Goal: Task Accomplishment & Management: Complete application form

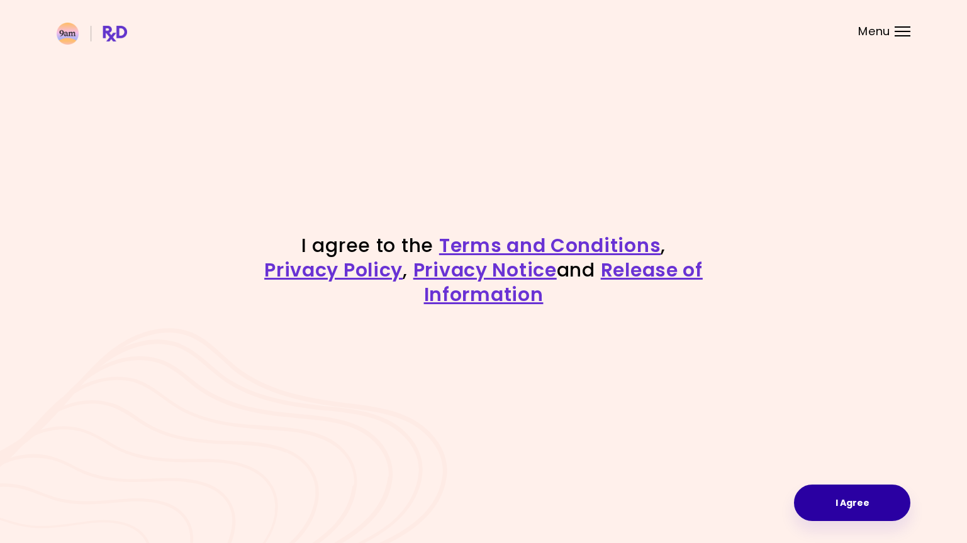
click at [862, 517] on button "I Agree" at bounding box center [852, 503] width 116 height 36
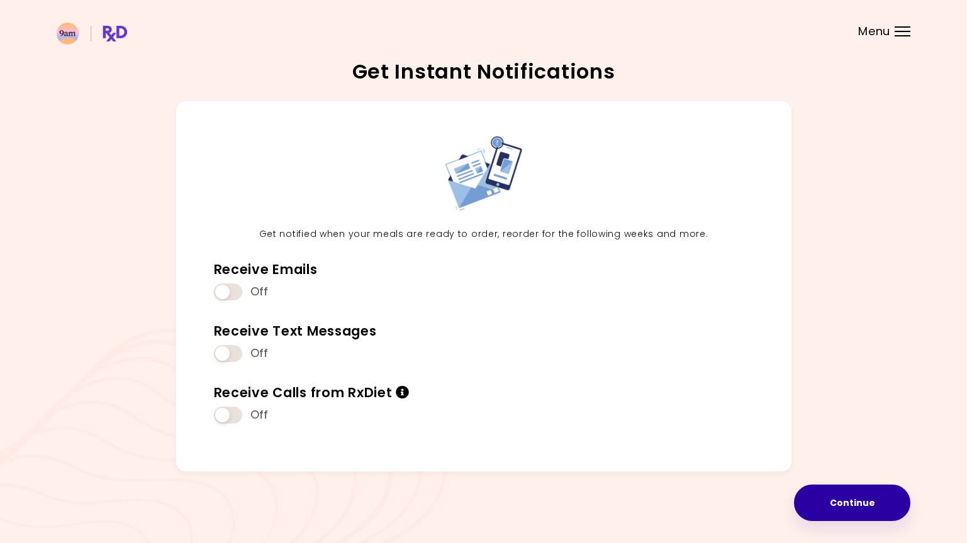
click at [857, 498] on button "Continue" at bounding box center [852, 503] width 116 height 36
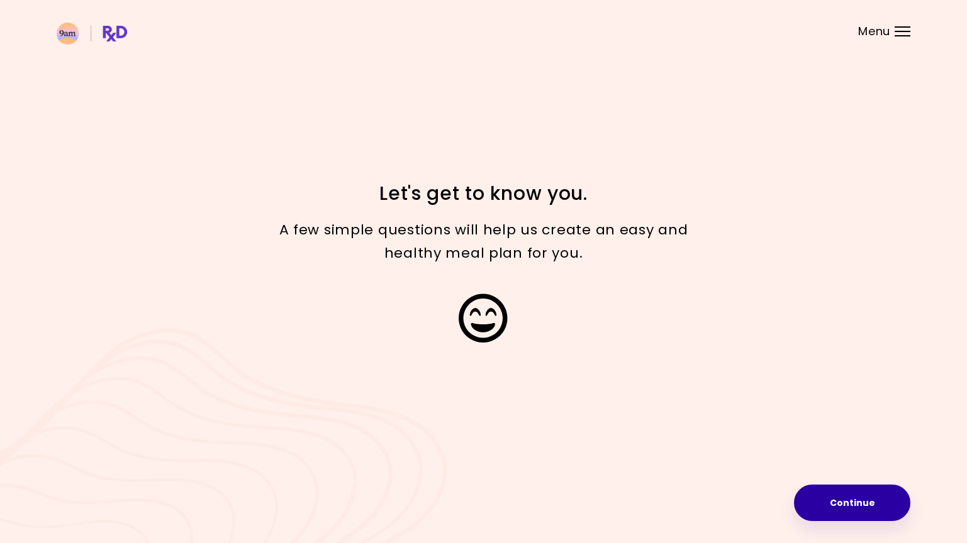
click at [844, 495] on button "Continue" at bounding box center [852, 503] width 116 height 36
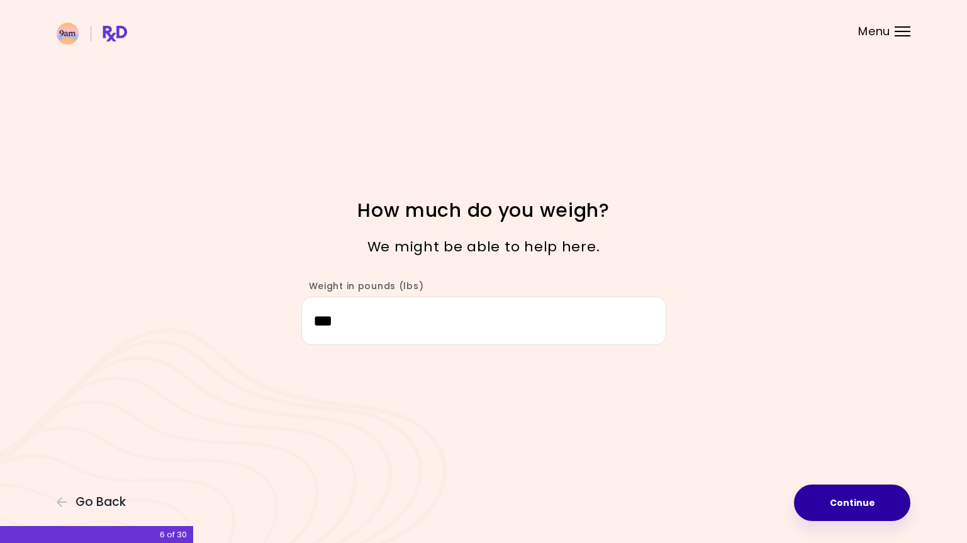
type input "***"
click at [831, 517] on button "Continue" at bounding box center [852, 503] width 116 height 36
select select "****"
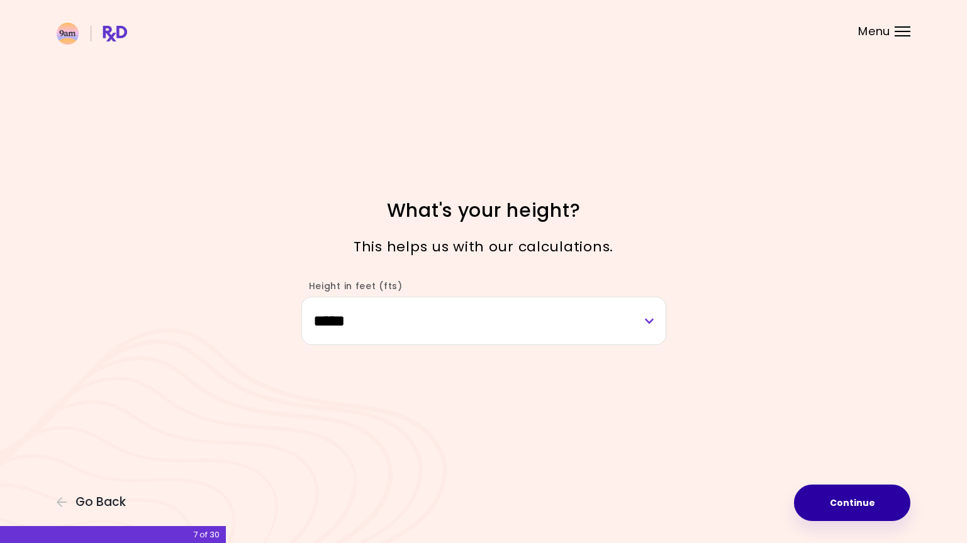
click at [840, 510] on button "Continue" at bounding box center [852, 503] width 116 height 36
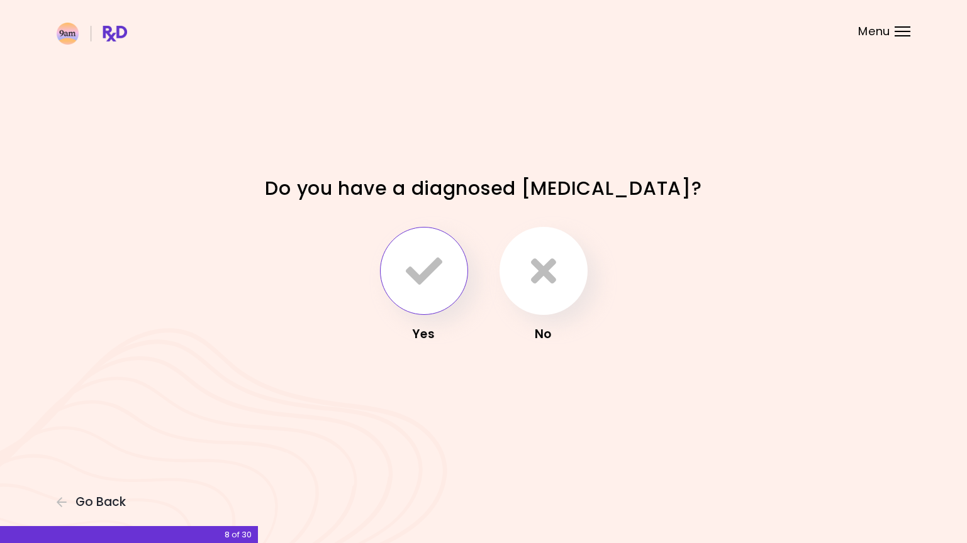
click at [423, 269] on icon "button" at bounding box center [424, 271] width 36 height 36
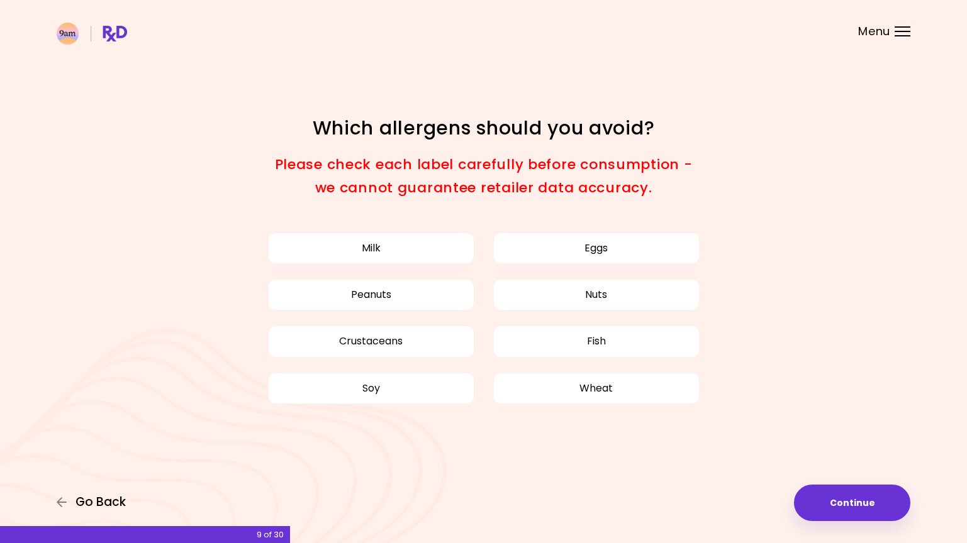
click at [111, 497] on span "Go Back" at bounding box center [100, 503] width 50 height 14
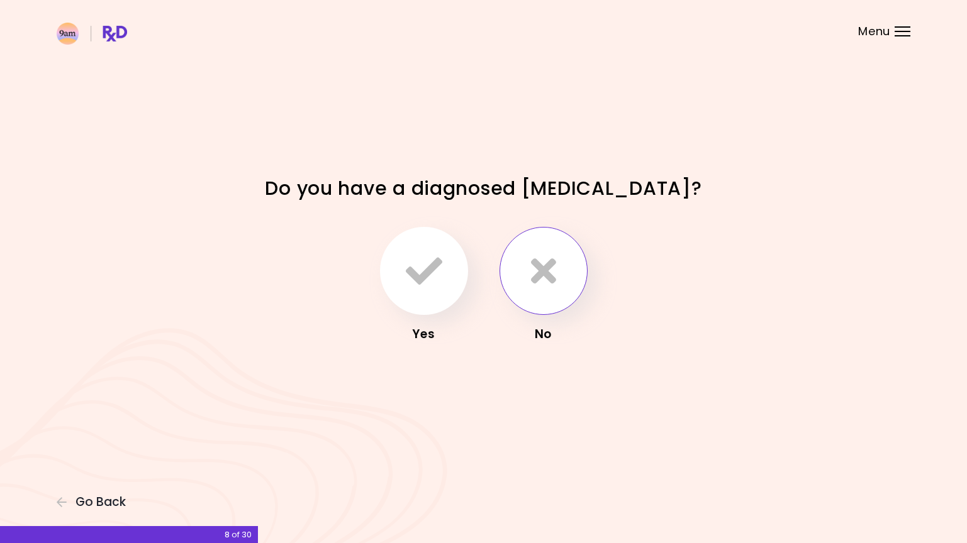
click at [542, 256] on icon "button" at bounding box center [543, 271] width 25 height 36
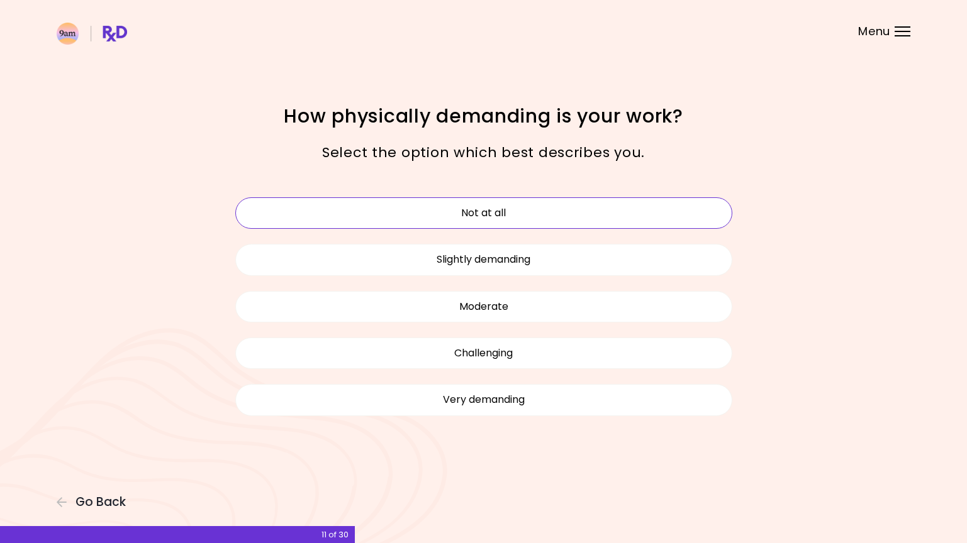
click at [496, 210] on button "Not at all" at bounding box center [483, 213] width 497 height 31
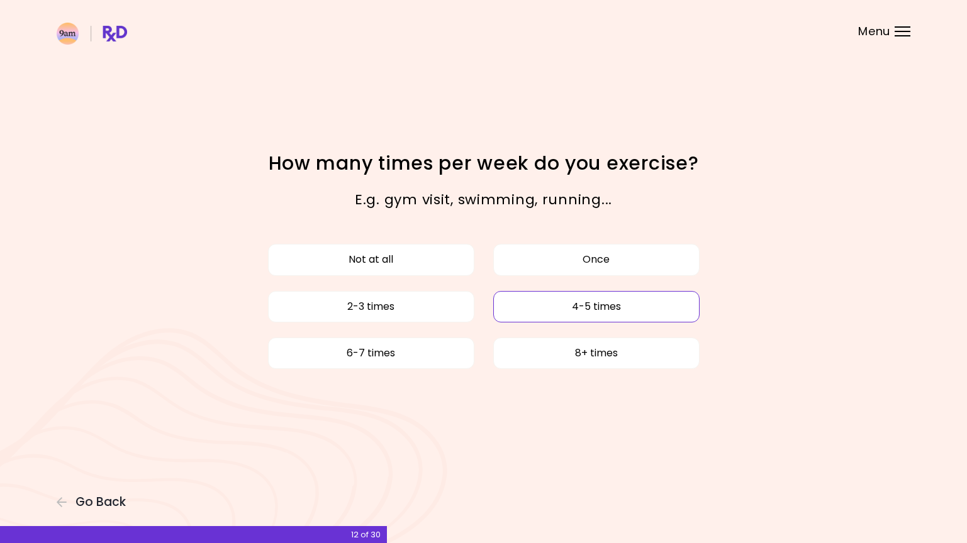
click at [577, 312] on button "4-5 times" at bounding box center [596, 306] width 206 height 31
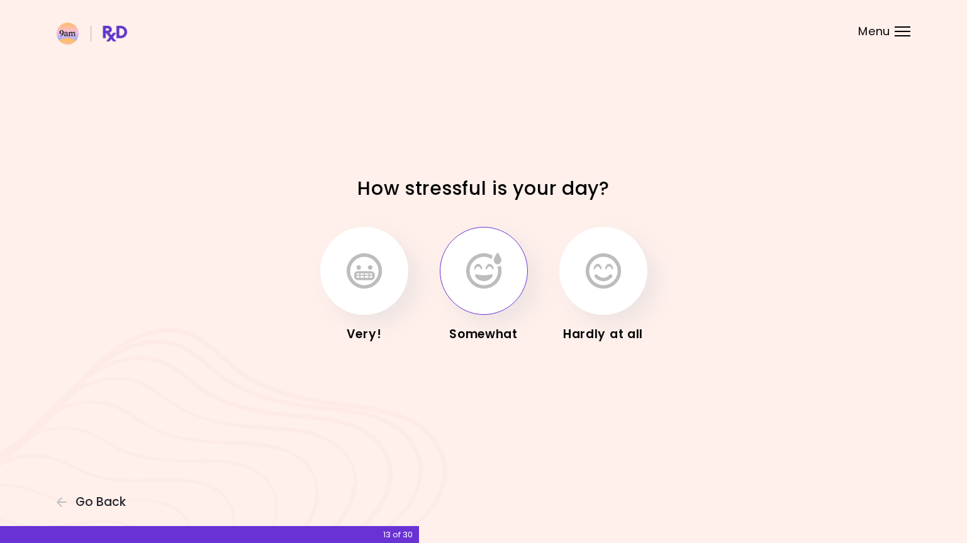
click at [503, 272] on button "button" at bounding box center [484, 271] width 88 height 88
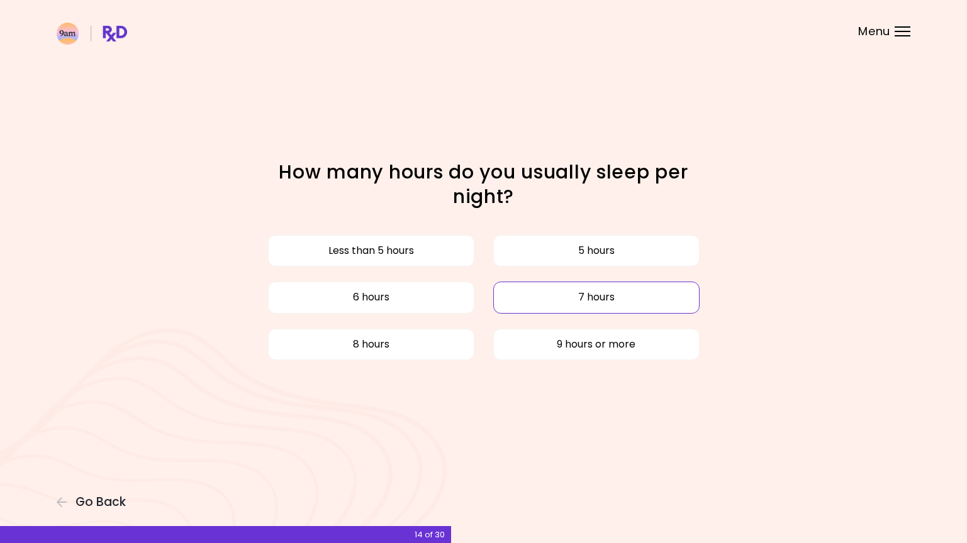
click at [591, 298] on button "7 hours" at bounding box center [596, 297] width 206 height 31
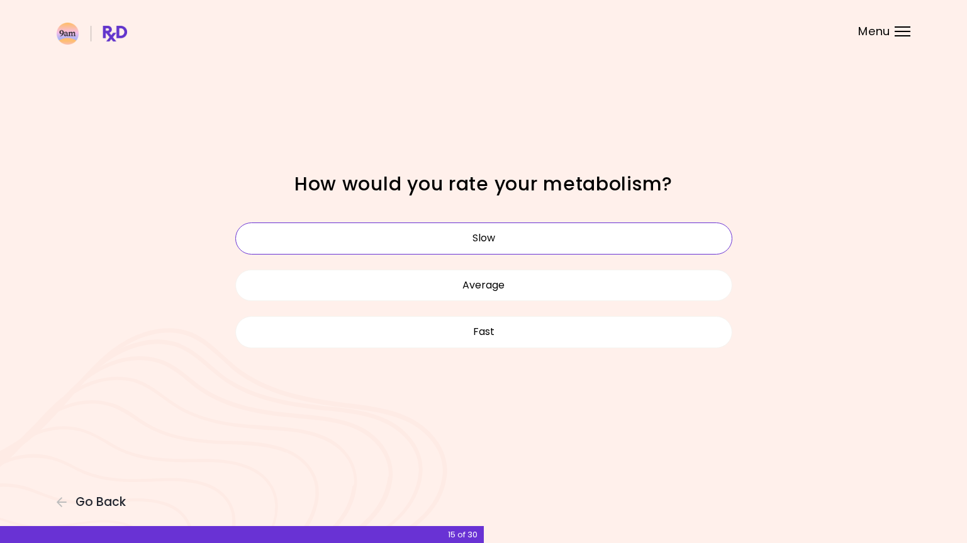
click at [524, 245] on button "Slow" at bounding box center [483, 238] width 497 height 31
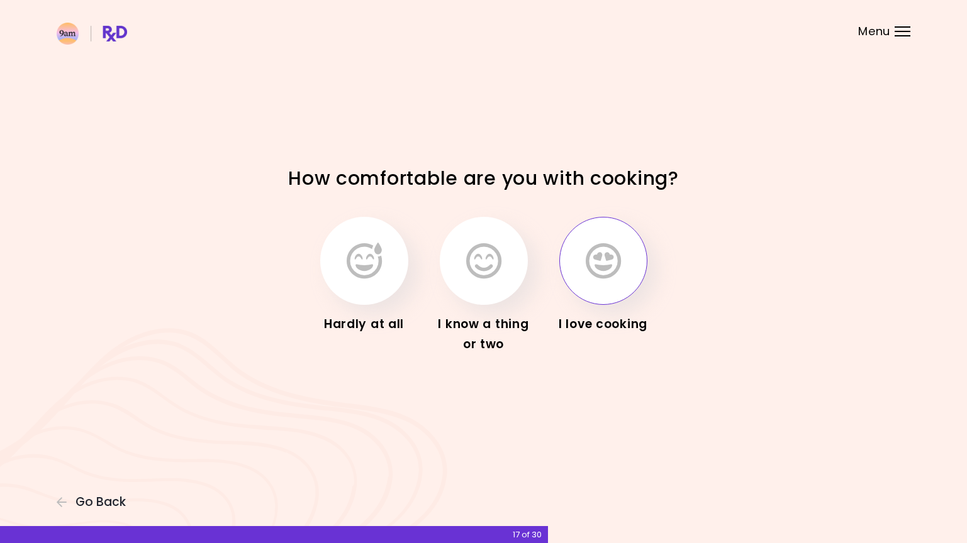
click at [613, 293] on button "button" at bounding box center [603, 261] width 88 height 88
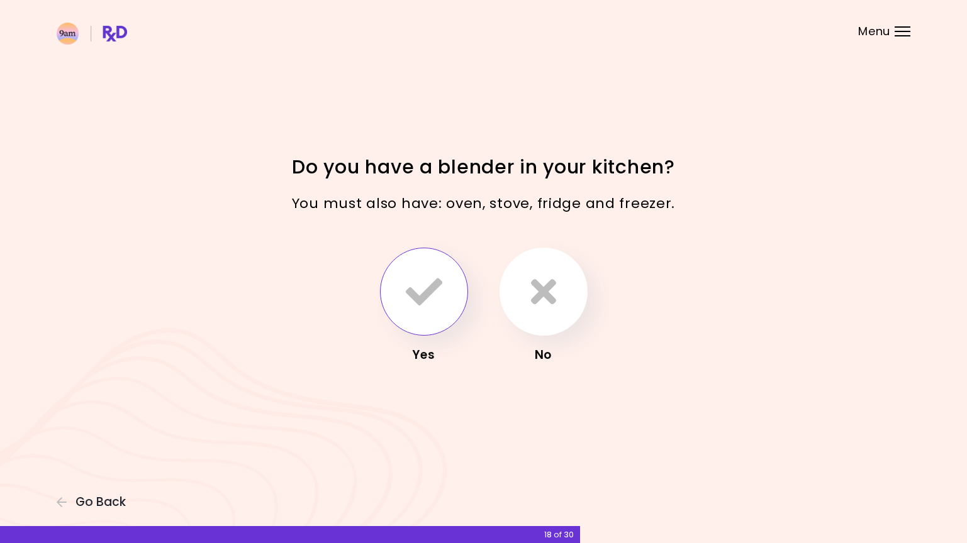
click at [416, 286] on icon "button" at bounding box center [424, 292] width 36 height 36
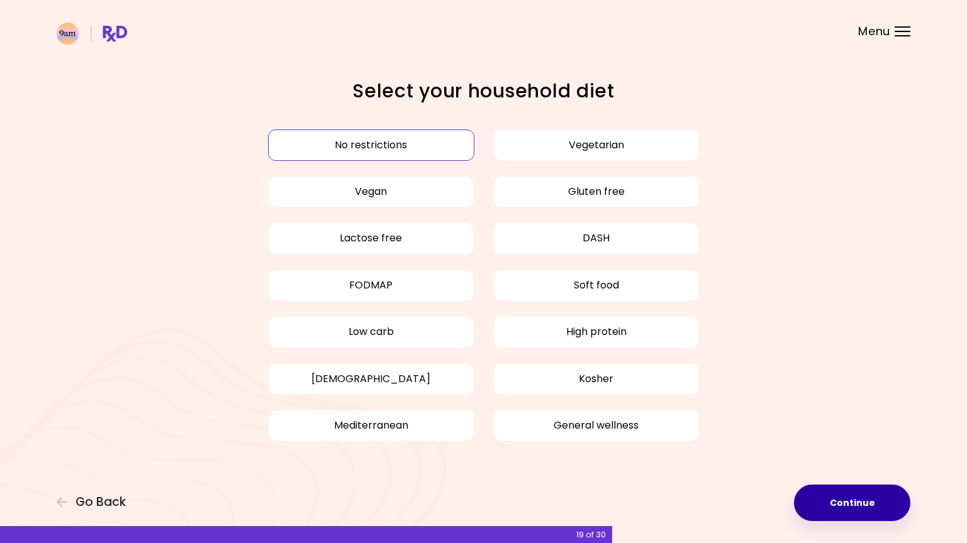
click at [828, 496] on button "Continue" at bounding box center [852, 503] width 116 height 36
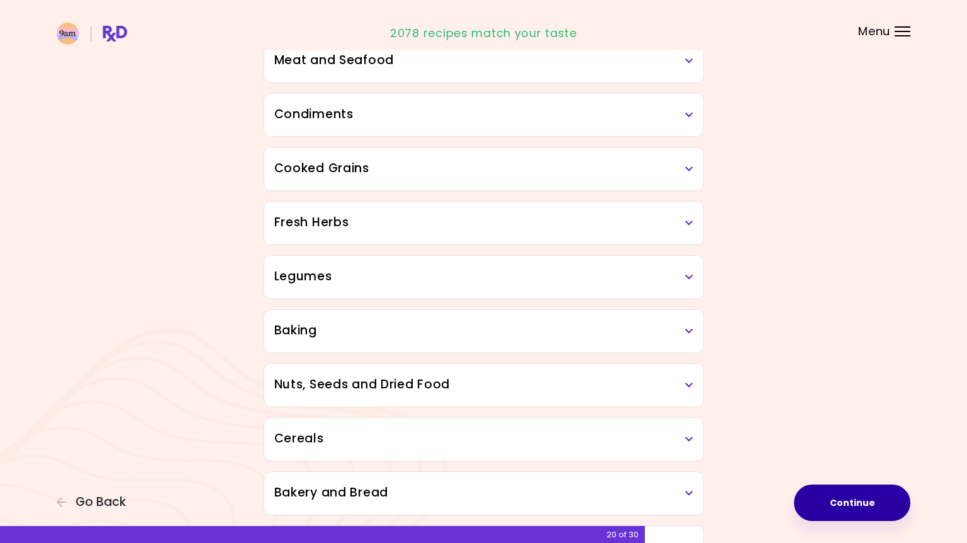
scroll to position [357, 0]
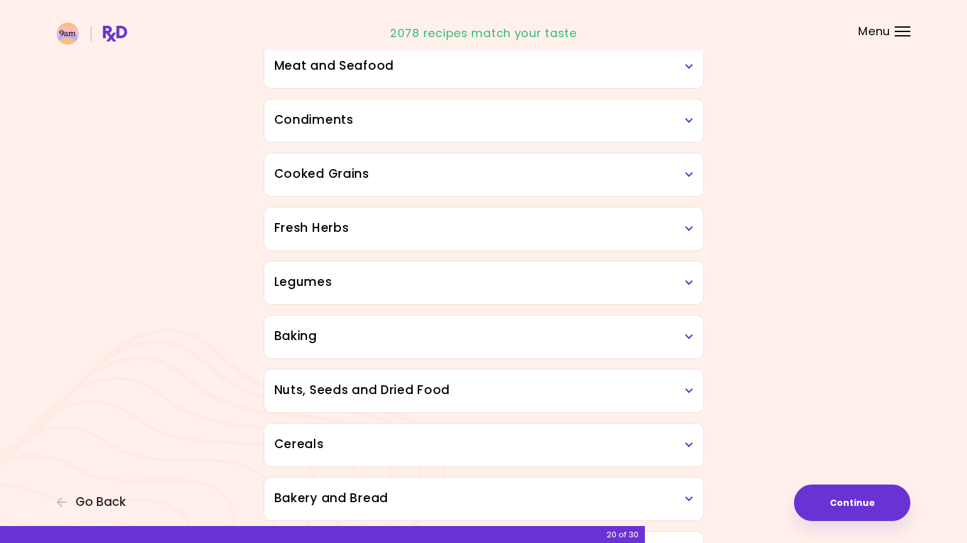
click at [692, 66] on icon at bounding box center [689, 66] width 8 height 9
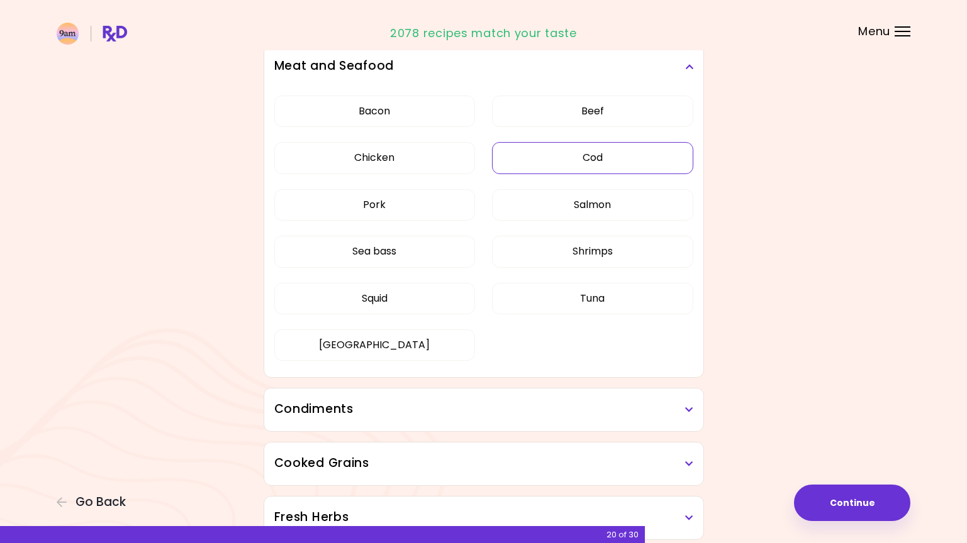
click at [612, 158] on button "Cod" at bounding box center [592, 157] width 201 height 31
click at [384, 293] on button "Squid" at bounding box center [374, 298] width 201 height 31
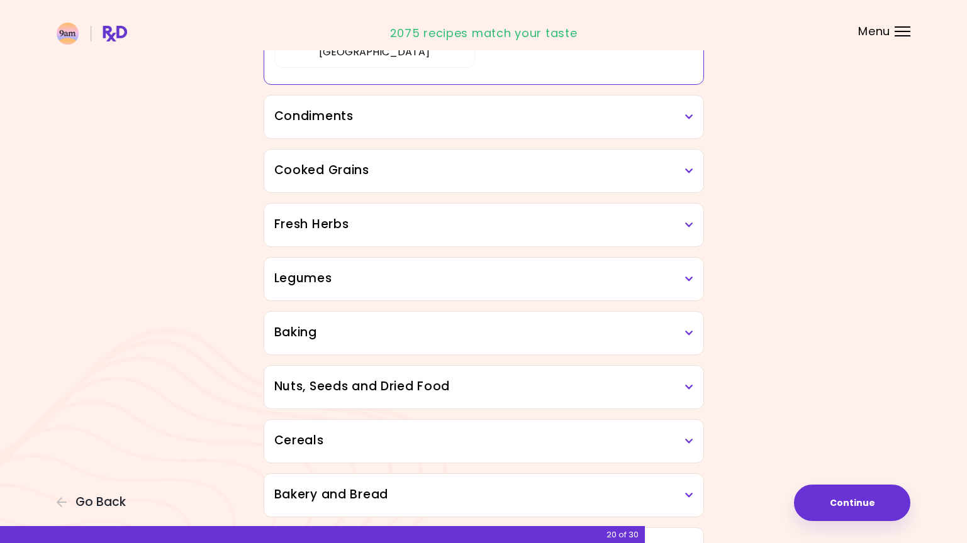
scroll to position [654, 0]
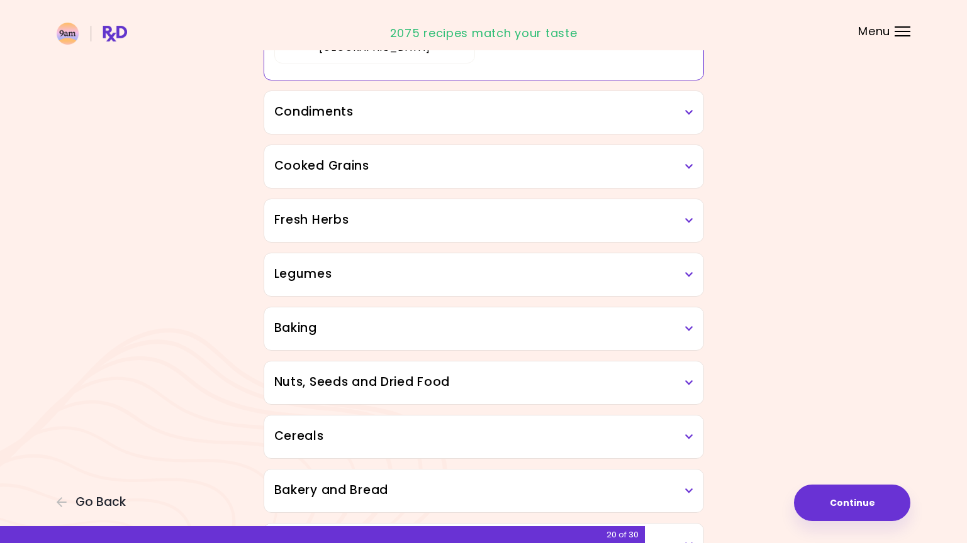
click at [660, 164] on h3 "Cooked Grains" at bounding box center [483, 166] width 419 height 18
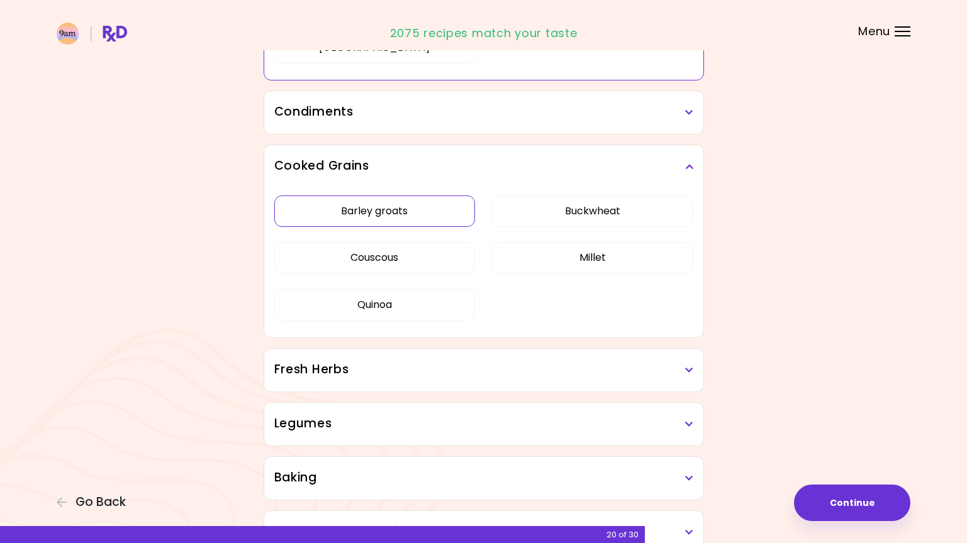
click at [387, 204] on div "Barley groats Buckwheat Couscous Millet Quinoa" at bounding box center [483, 263] width 419 height 150
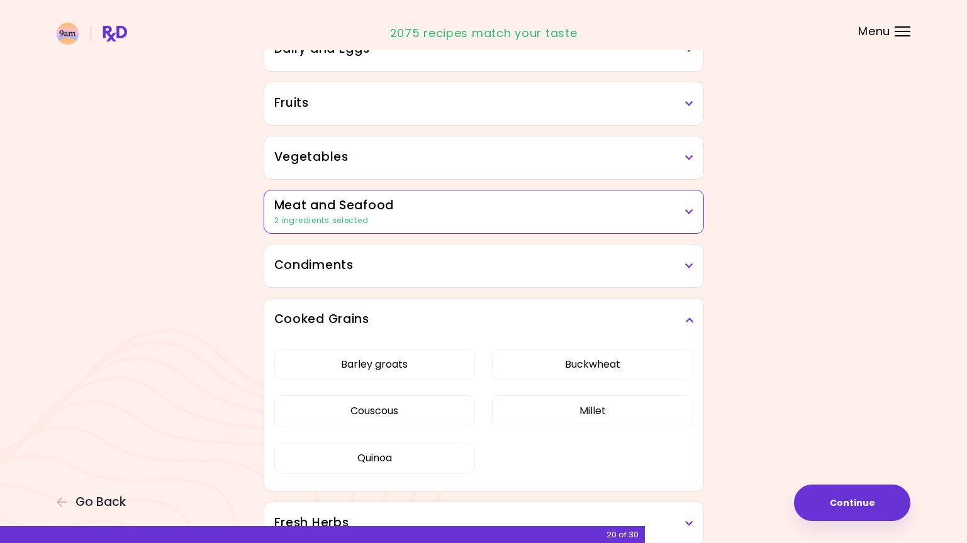
scroll to position [212, 0]
click at [374, 359] on button "Barley groats" at bounding box center [374, 363] width 201 height 31
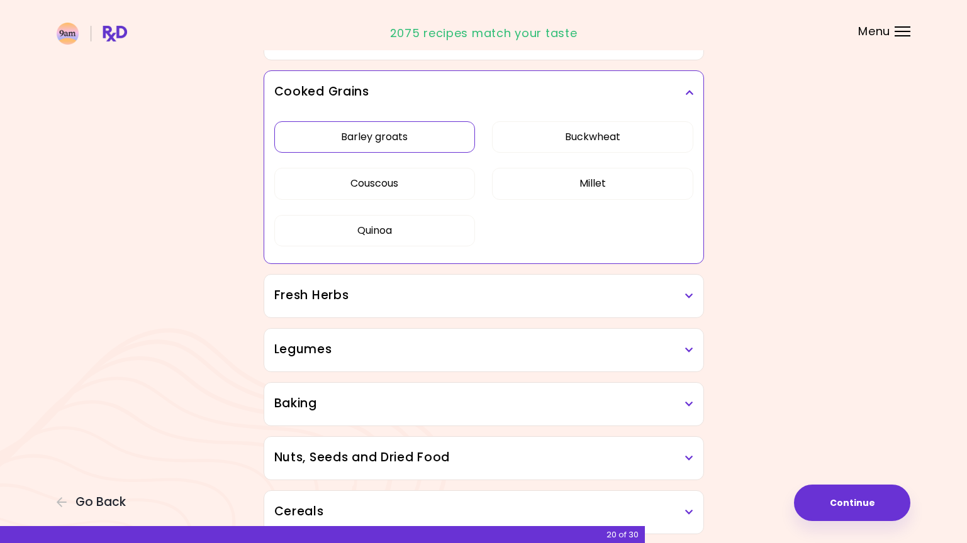
scroll to position [440, 0]
click at [687, 86] on h3 "Cooked Grains" at bounding box center [483, 91] width 419 height 18
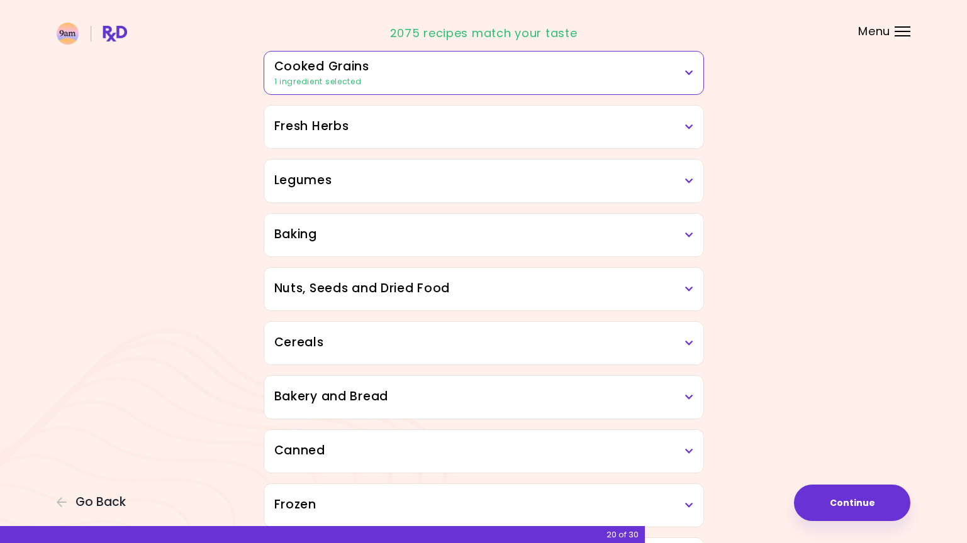
scroll to position [464, 0]
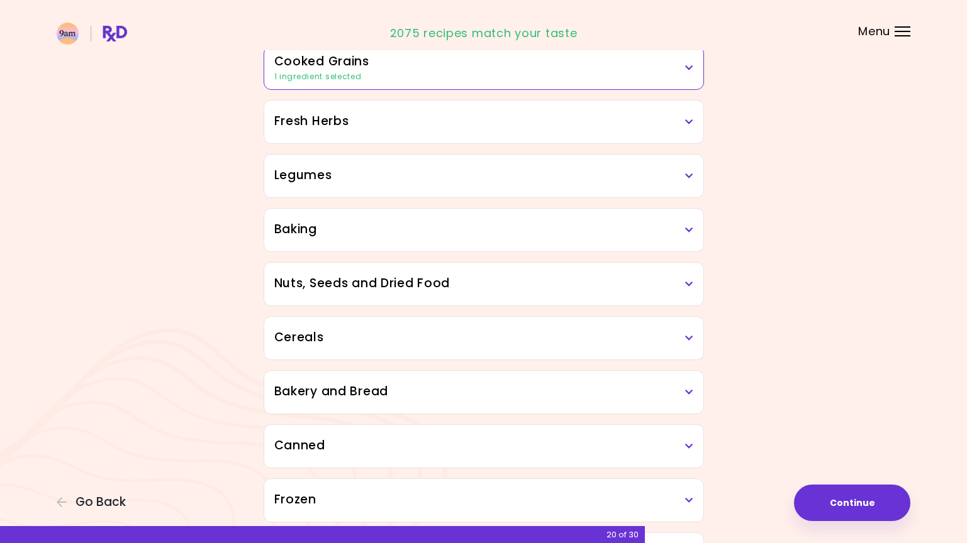
click at [528, 182] on h3 "Legumes" at bounding box center [483, 176] width 419 height 18
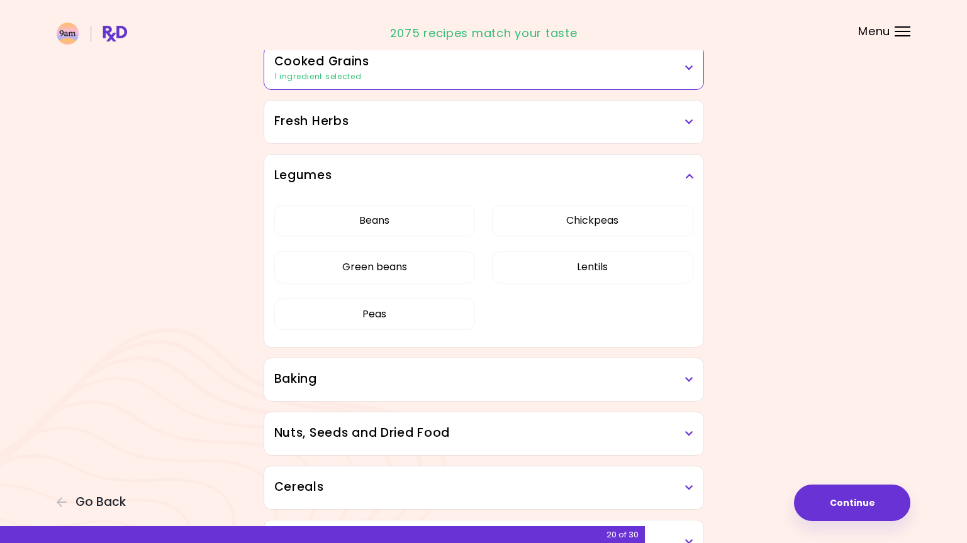
click at [659, 166] on div "Legumes" at bounding box center [483, 176] width 439 height 43
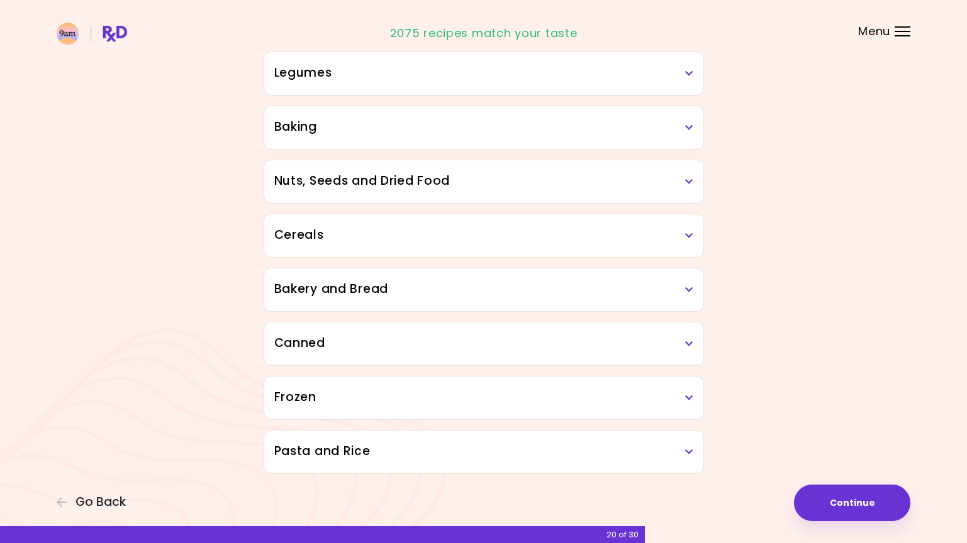
scroll to position [566, 0]
click at [687, 456] on icon at bounding box center [689, 452] width 8 height 9
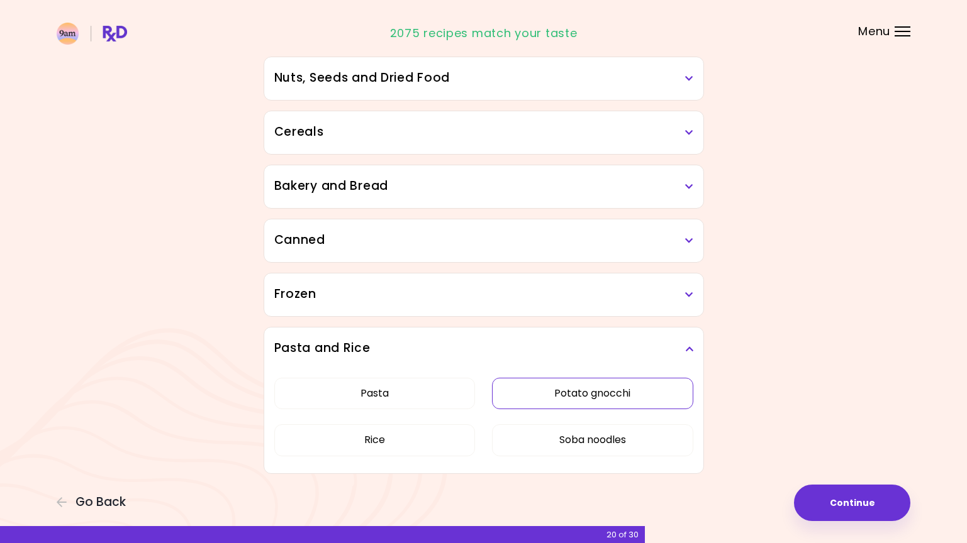
scroll to position [669, 0]
click at [685, 347] on icon at bounding box center [689, 349] width 8 height 9
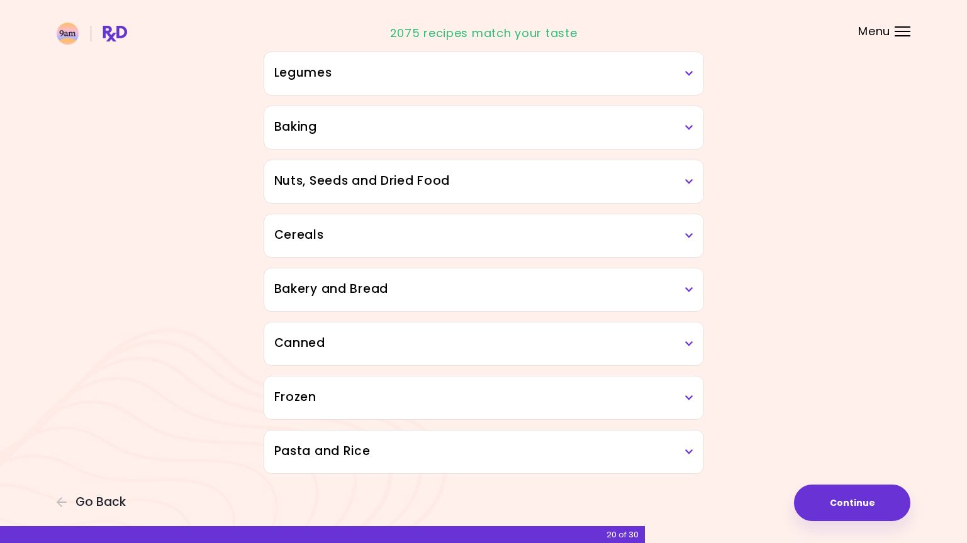
scroll to position [566, 0]
click at [822, 498] on button "Continue" at bounding box center [852, 503] width 116 height 36
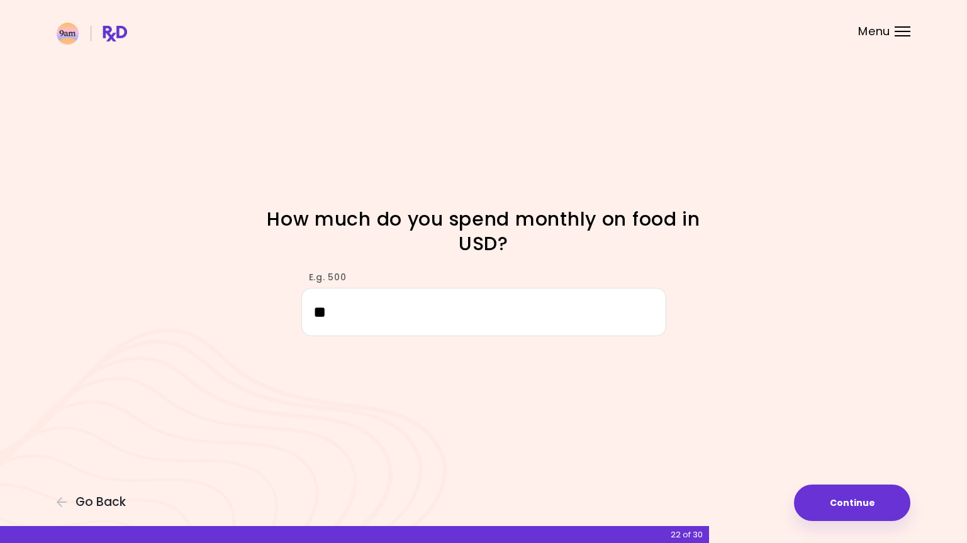
type input "*"
type input "****"
click at [867, 501] on button "Continue" at bounding box center [852, 503] width 116 height 36
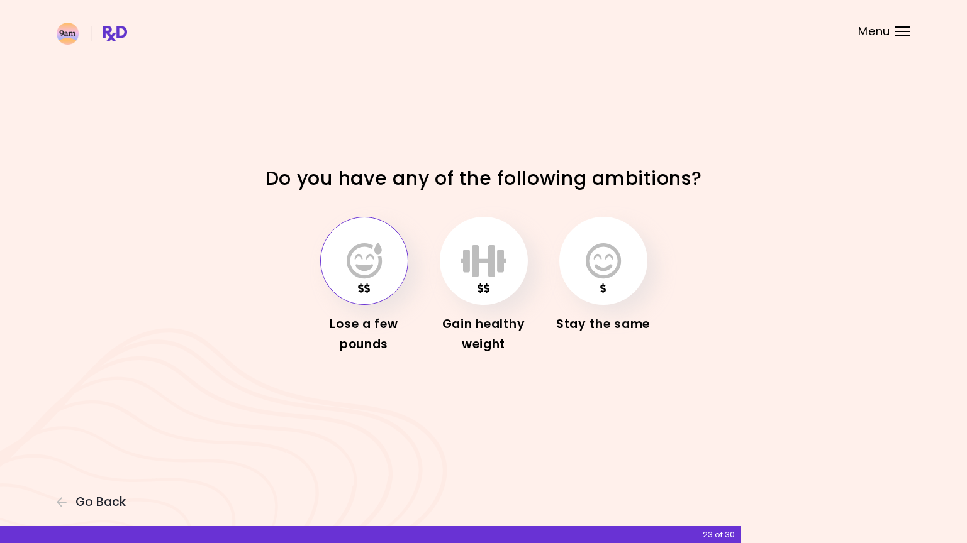
click at [387, 267] on button "button" at bounding box center [364, 261] width 88 height 88
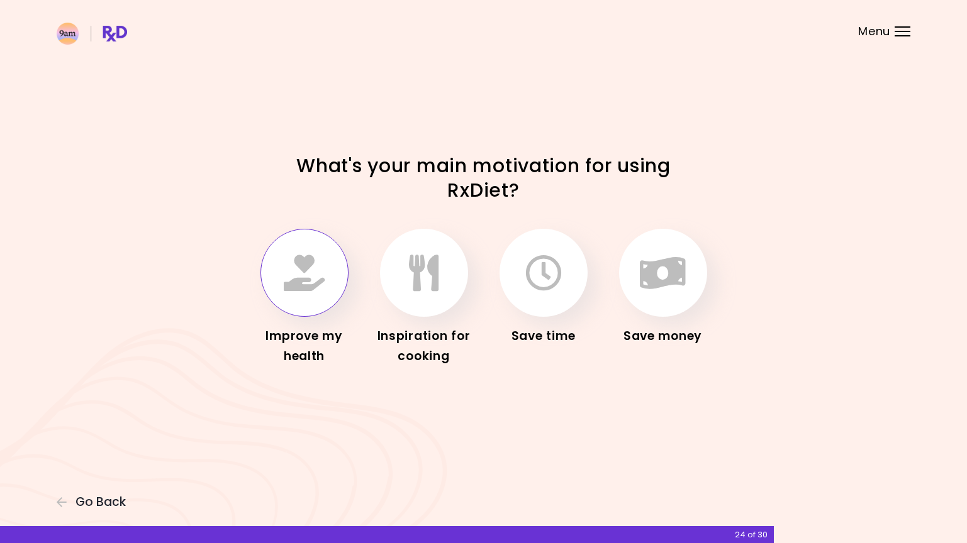
click at [312, 259] on icon "button" at bounding box center [304, 273] width 41 height 36
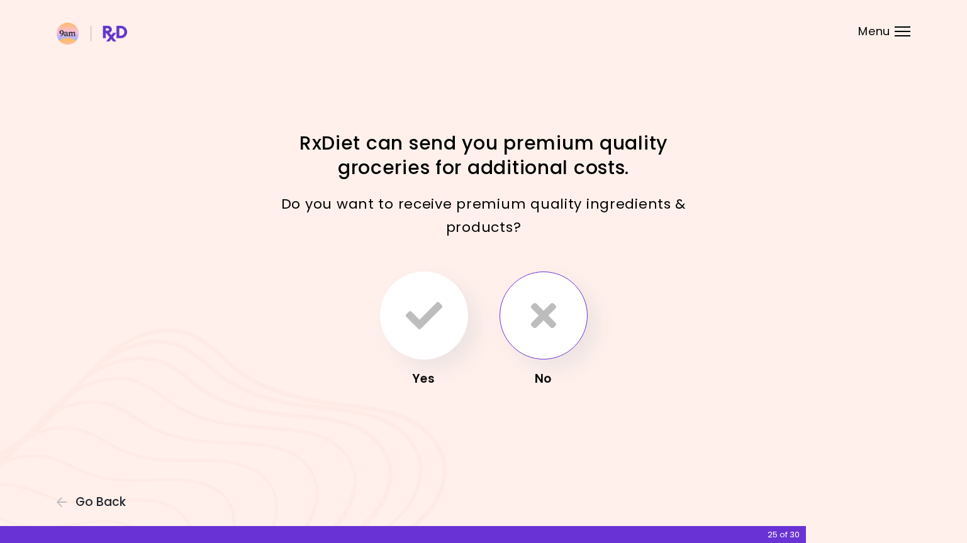
click at [542, 303] on icon "button" at bounding box center [543, 316] width 25 height 36
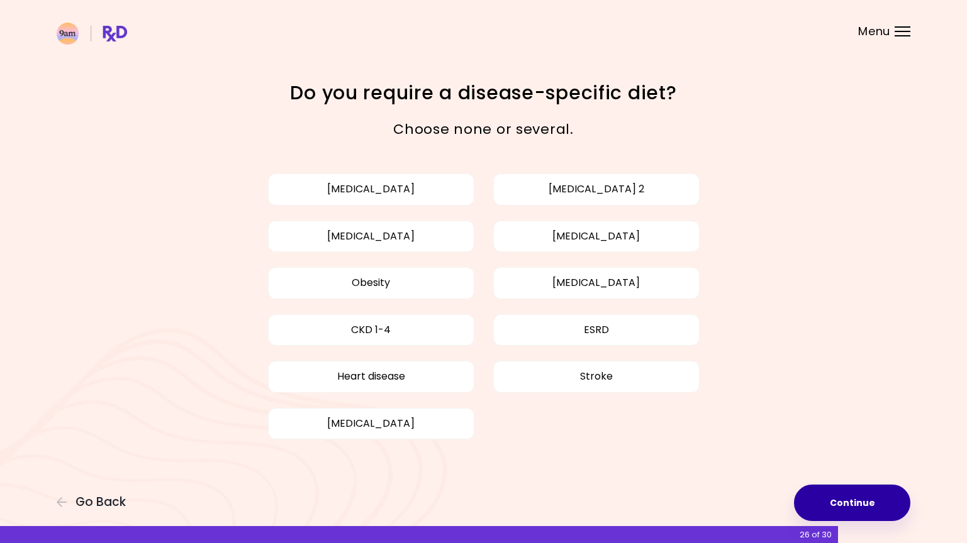
click at [847, 504] on button "Continue" at bounding box center [852, 503] width 116 height 36
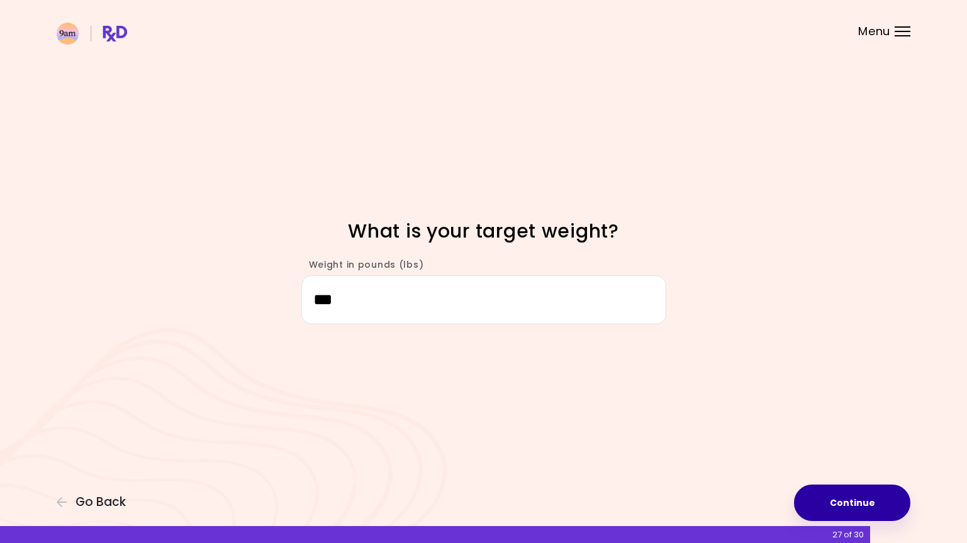
type input "***"
click at [855, 503] on button "Continue" at bounding box center [852, 503] width 116 height 36
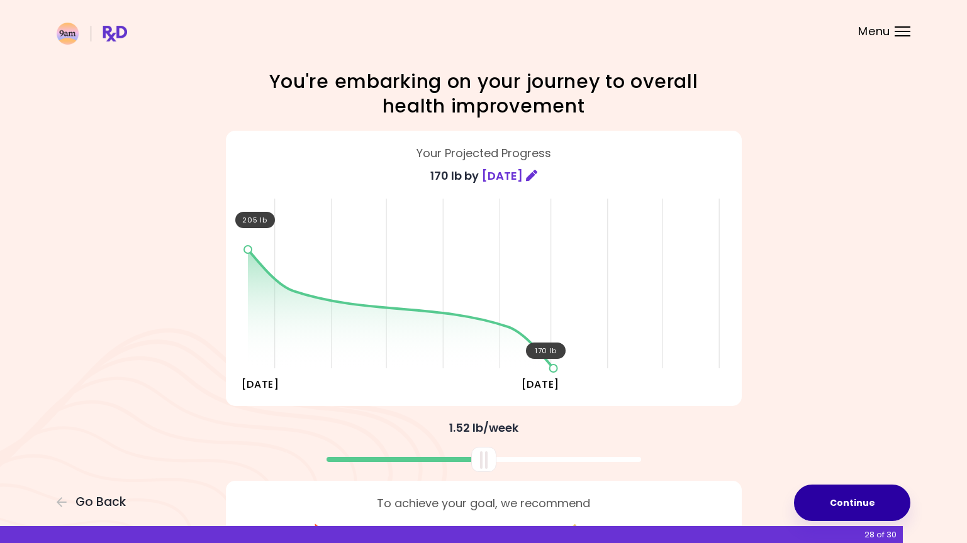
click at [849, 498] on button "Continue" at bounding box center [852, 503] width 116 height 36
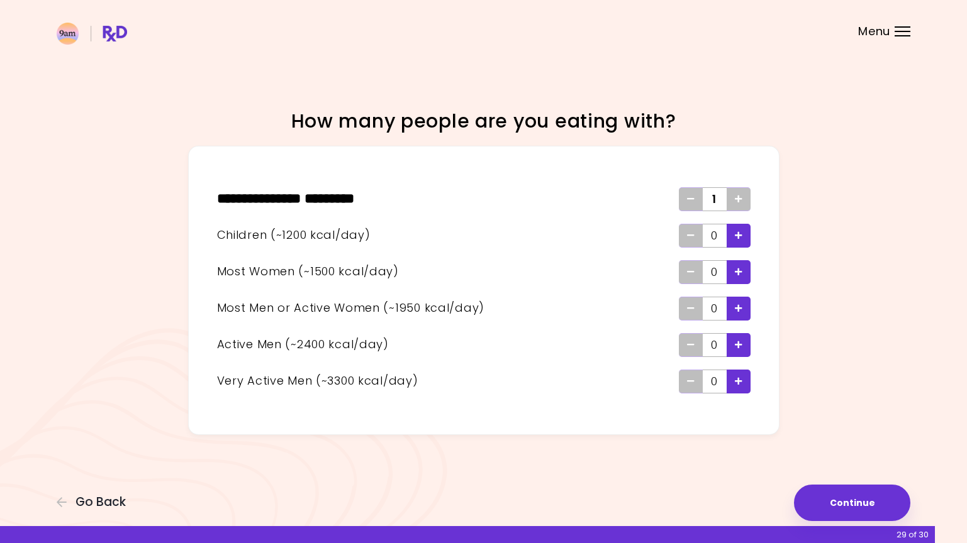
click at [742, 310] on div "Add - Man or Active Woman" at bounding box center [739, 309] width 24 height 24
click at [742, 345] on icon "Add - Active Man" at bounding box center [739, 345] width 8 height 8
click at [739, 229] on span "Add - Child" at bounding box center [739, 236] width 8 height 20
click at [739, 274] on icon "Add - Woman" at bounding box center [739, 272] width 8 height 8
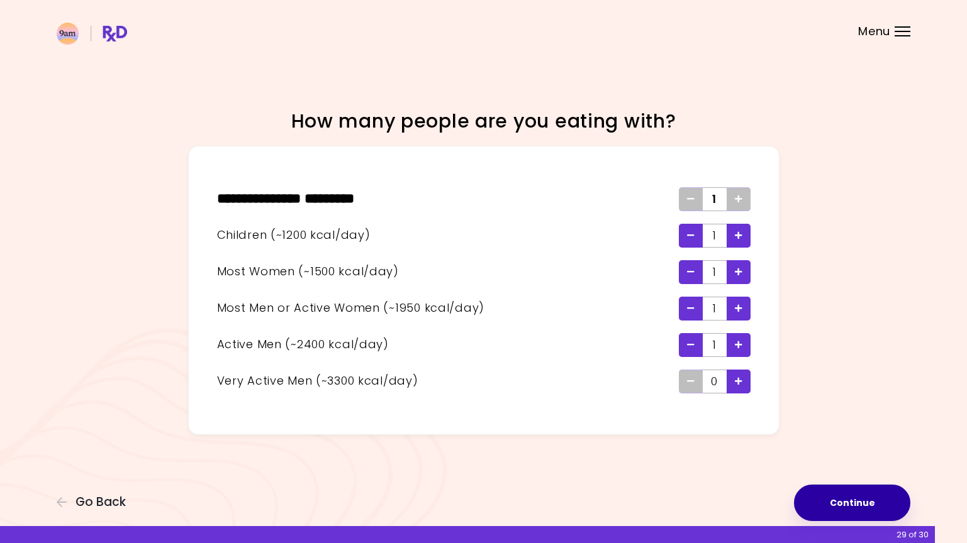
click at [837, 500] on button "Continue" at bounding box center [852, 503] width 116 height 36
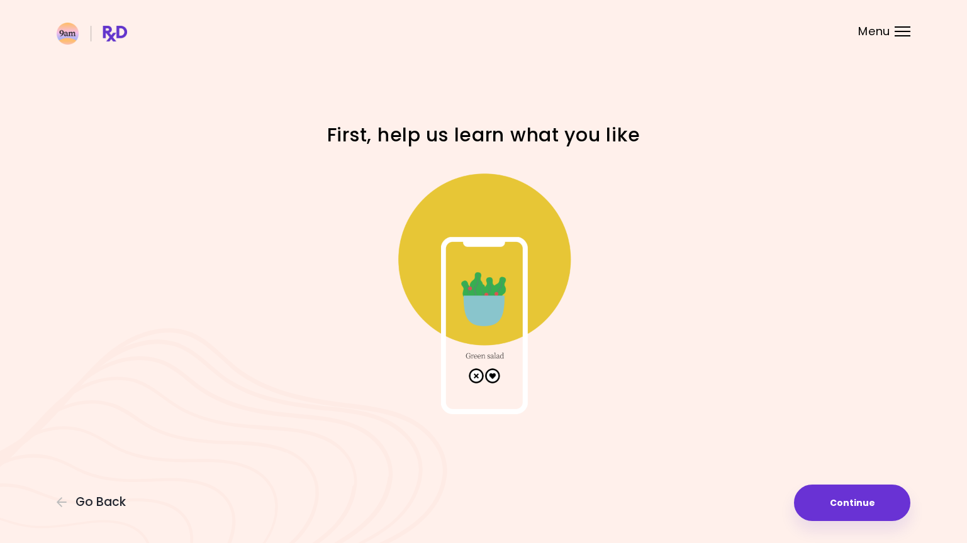
click at [492, 373] on img at bounding box center [484, 289] width 252 height 252
click at [878, 506] on button "Continue" at bounding box center [852, 503] width 116 height 36
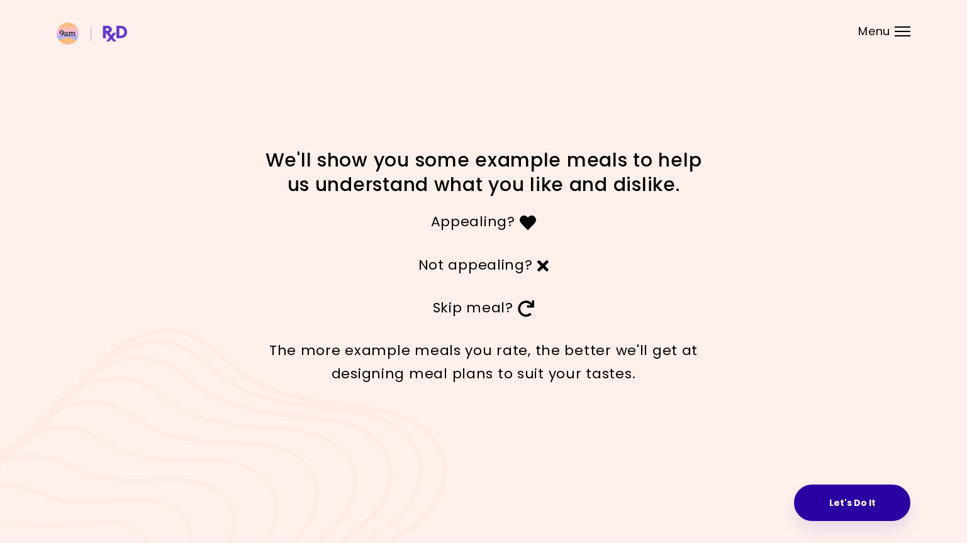
click at [844, 506] on button "Let's Do It" at bounding box center [852, 503] width 116 height 36
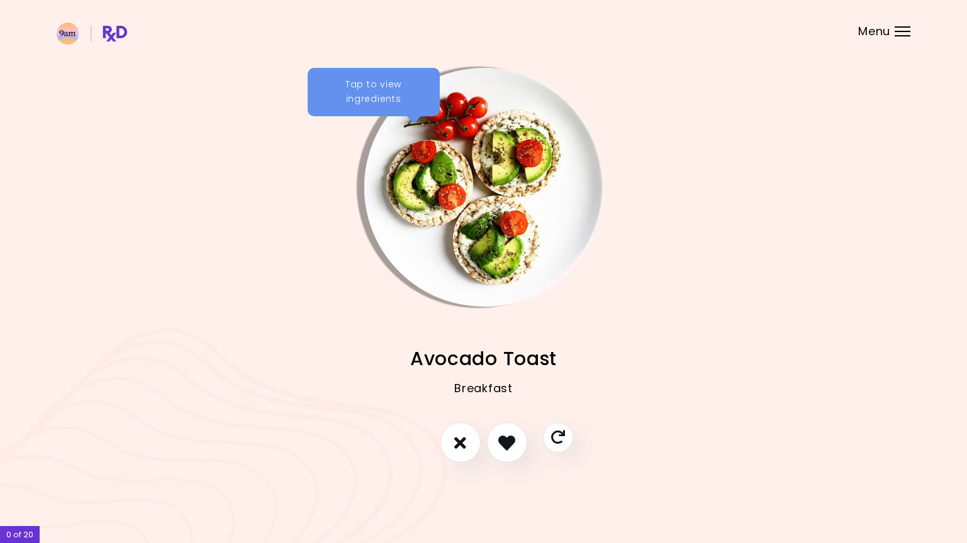
click at [387, 103] on div "Tap to view ingredients" at bounding box center [374, 92] width 132 height 49
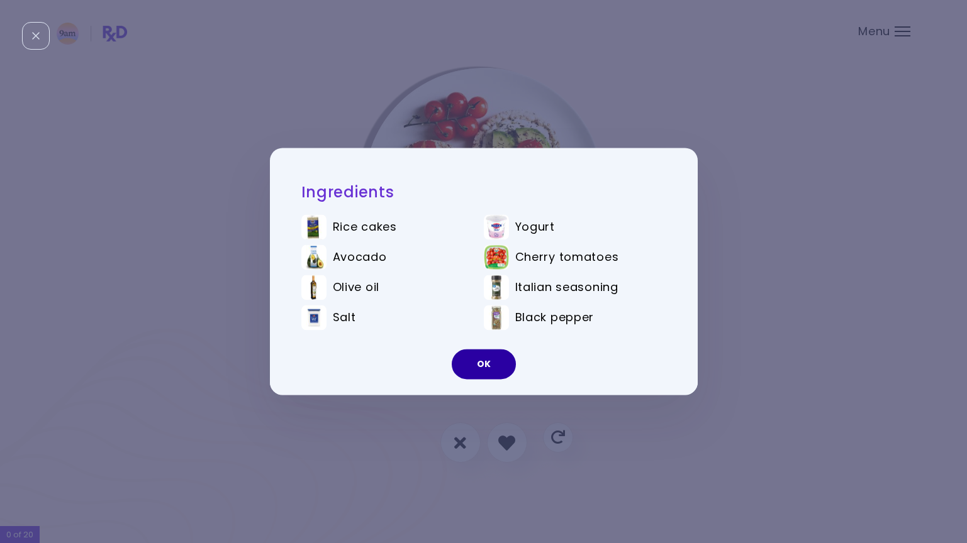
click at [491, 368] on button "OK" at bounding box center [484, 365] width 64 height 30
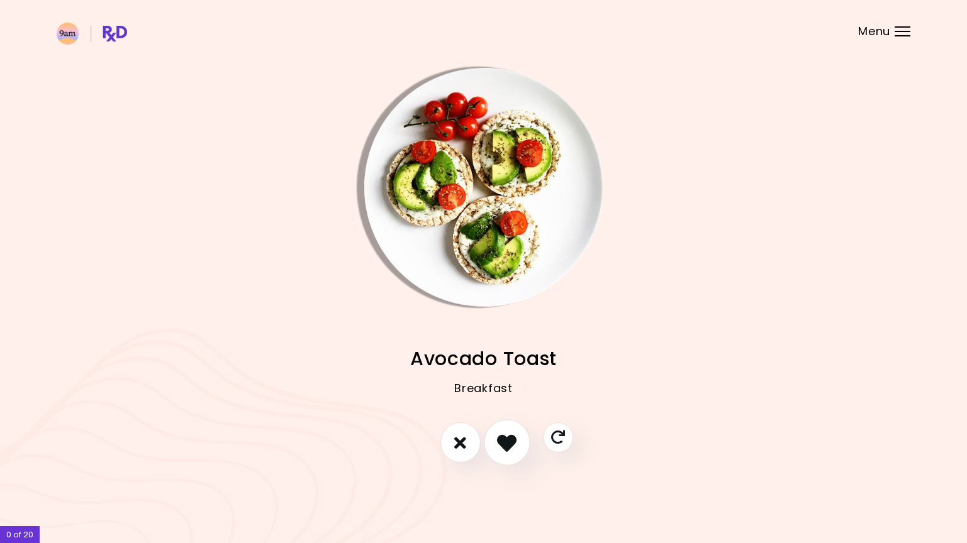
click at [494, 443] on button "I like this recipe" at bounding box center [507, 443] width 47 height 47
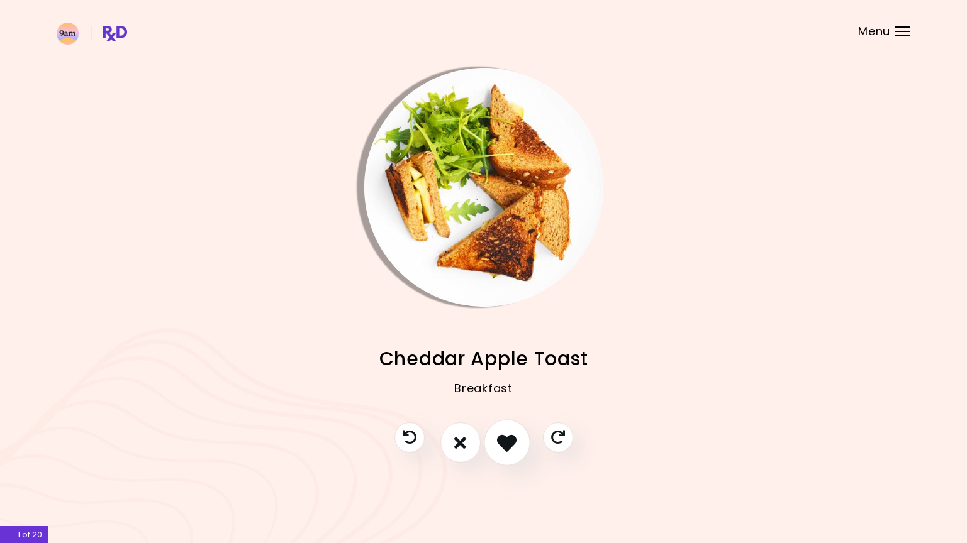
click at [494, 442] on button "I like this recipe" at bounding box center [507, 443] width 47 height 47
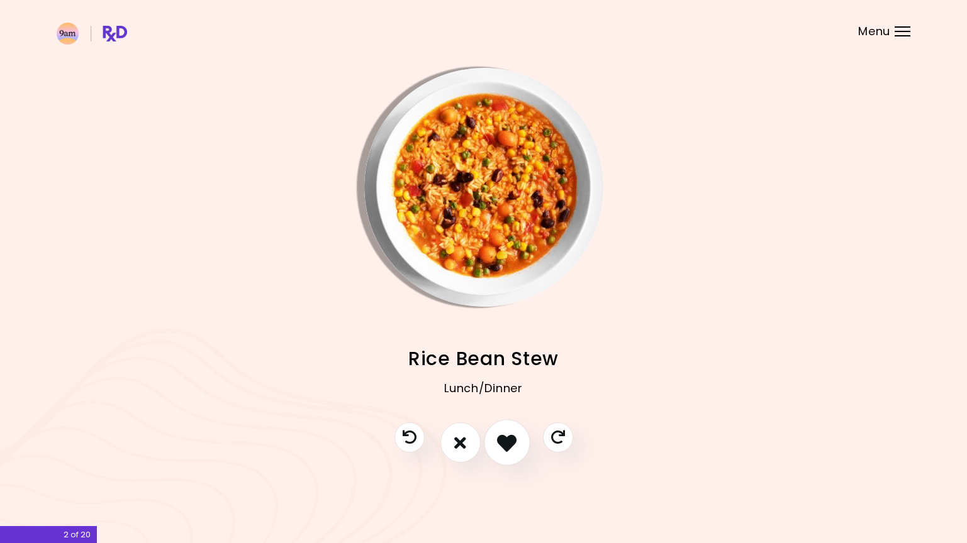
click at [494, 440] on button "I like this recipe" at bounding box center [507, 443] width 47 height 47
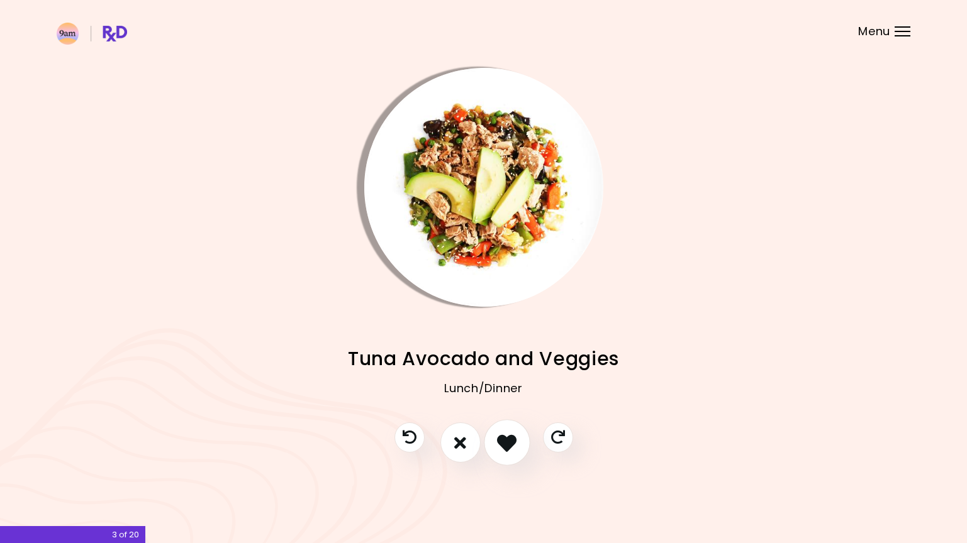
click at [494, 440] on button "I like this recipe" at bounding box center [507, 443] width 47 height 47
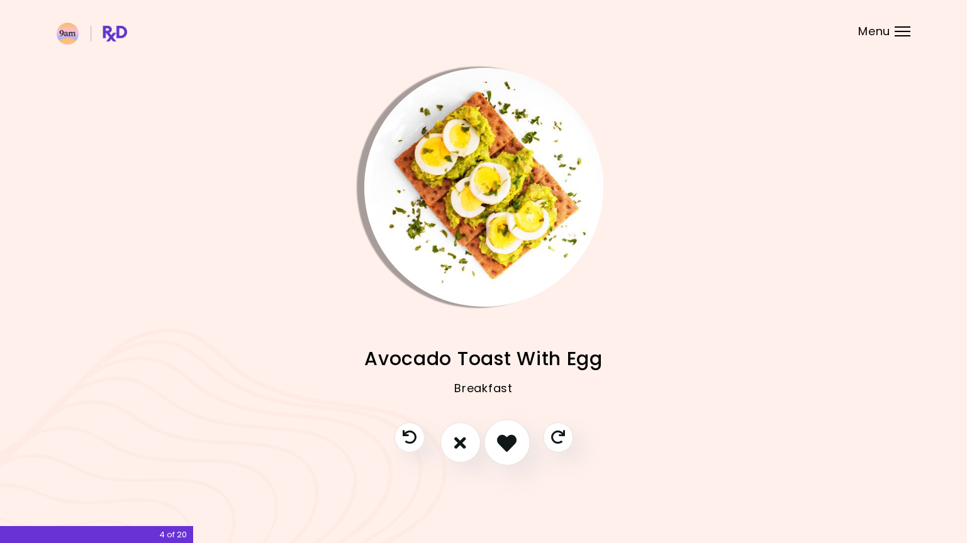
click at [502, 440] on icon "I like this recipe" at bounding box center [507, 443] width 20 height 20
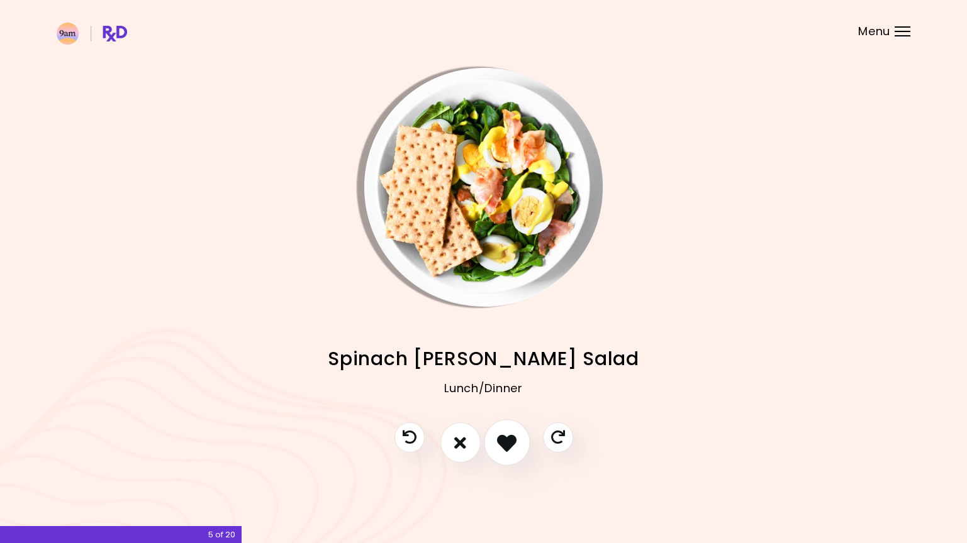
click at [502, 440] on icon "I like this recipe" at bounding box center [507, 443] width 20 height 20
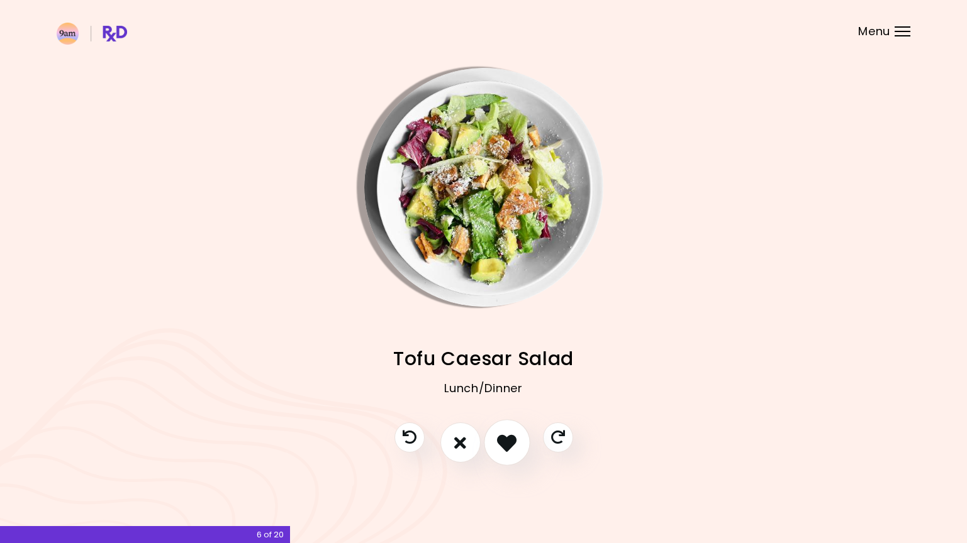
click at [502, 440] on icon "I like this recipe" at bounding box center [507, 443] width 20 height 20
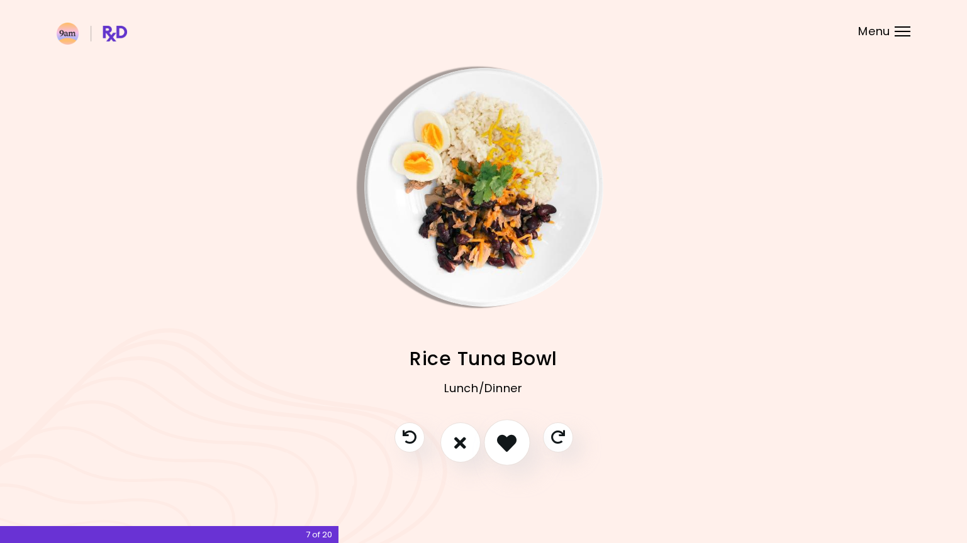
click at [502, 440] on icon "I like this recipe" at bounding box center [507, 443] width 20 height 20
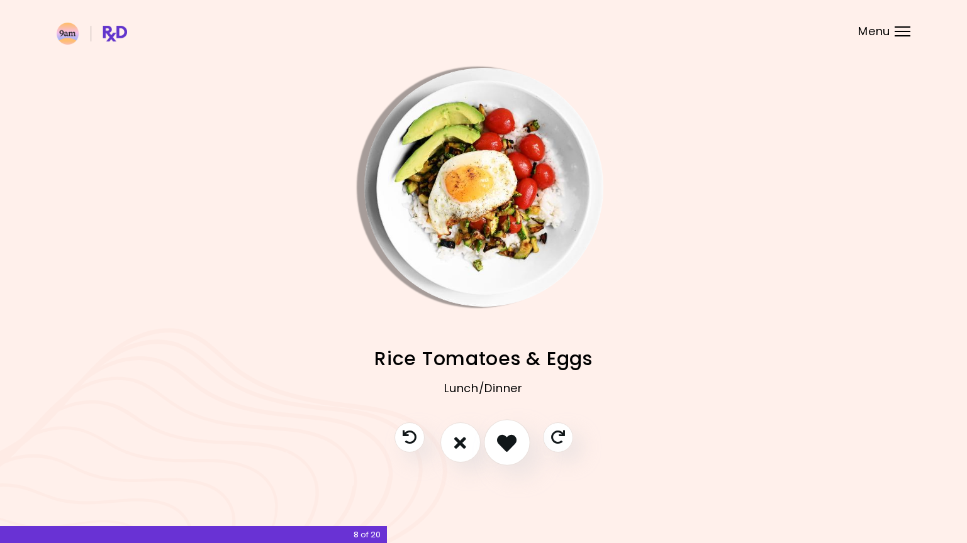
click at [502, 440] on icon "I like this recipe" at bounding box center [507, 443] width 20 height 20
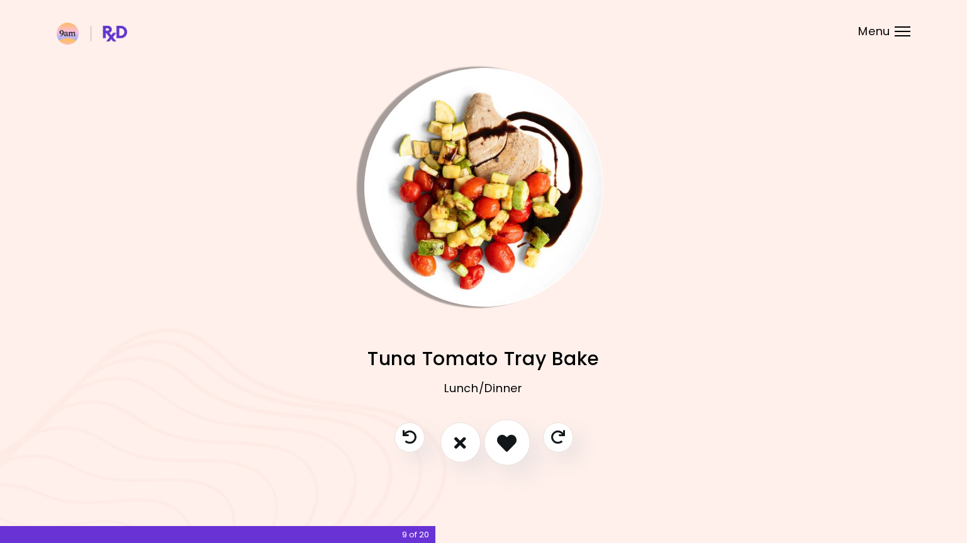
click at [502, 440] on icon "I like this recipe" at bounding box center [507, 443] width 20 height 20
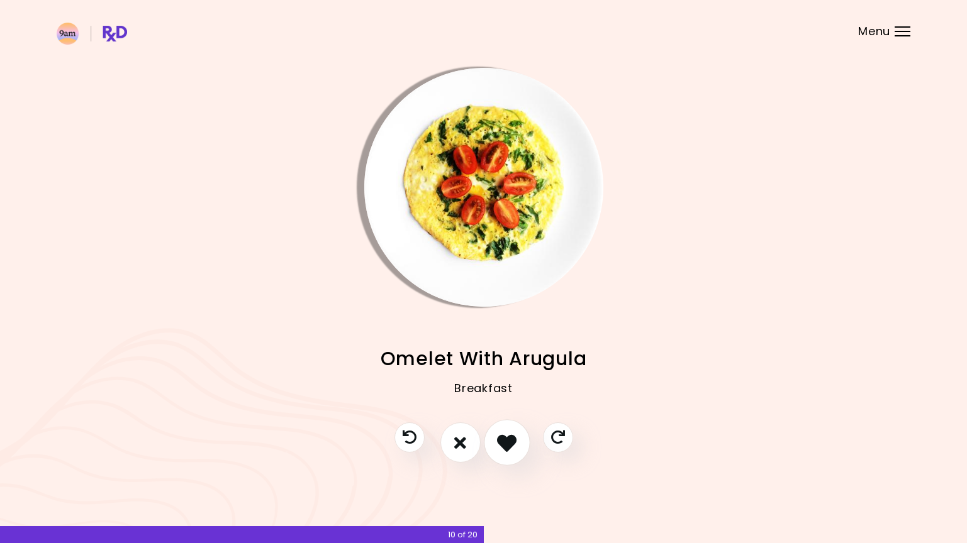
click at [503, 441] on icon "I like this recipe" at bounding box center [507, 443] width 20 height 20
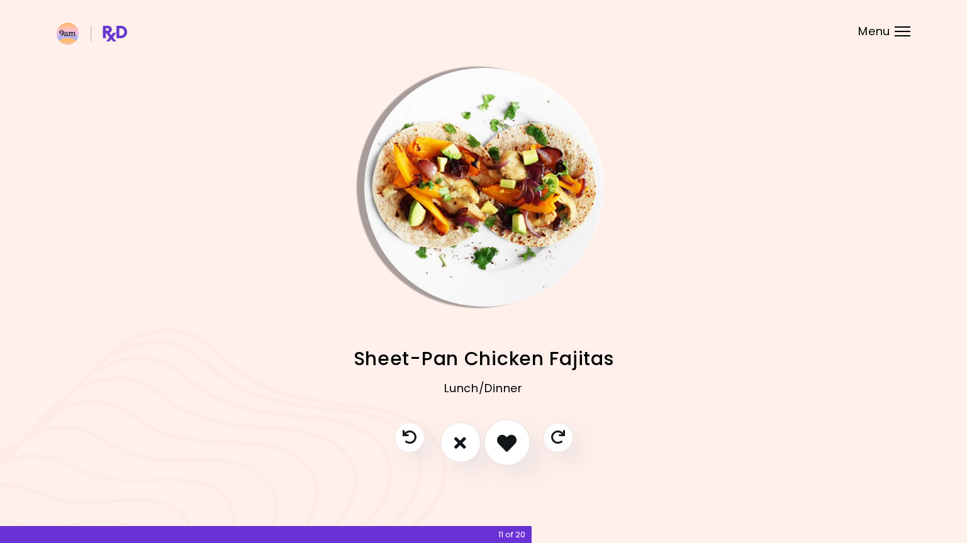
click at [503, 441] on icon "I like this recipe" at bounding box center [507, 443] width 20 height 20
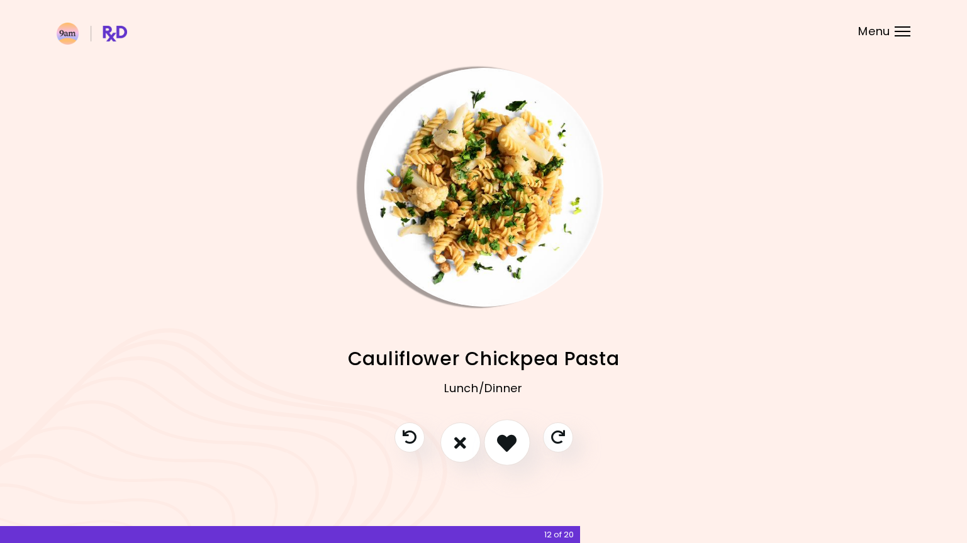
click at [503, 441] on icon "I like this recipe" at bounding box center [507, 443] width 20 height 20
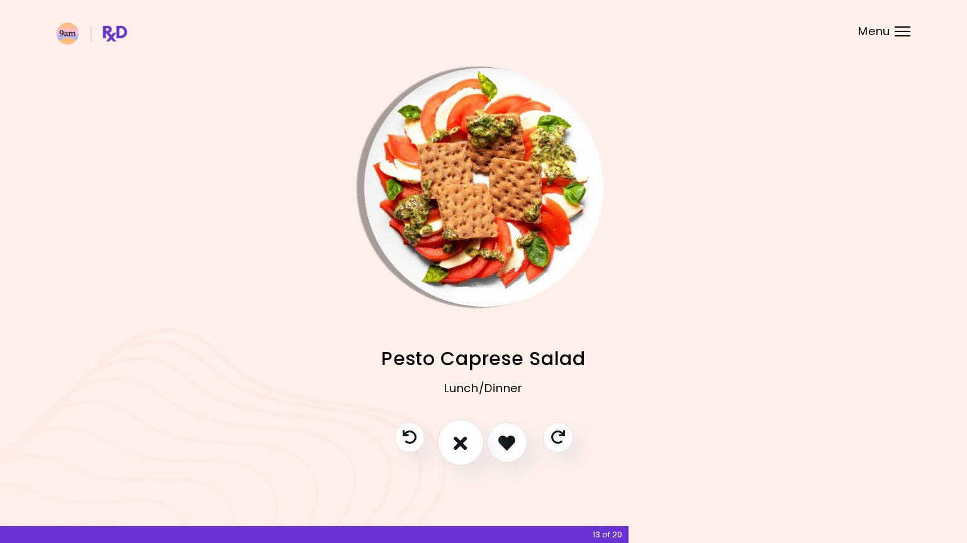
click at [466, 443] on icon "I don't like this recipe" at bounding box center [461, 443] width 14 height 20
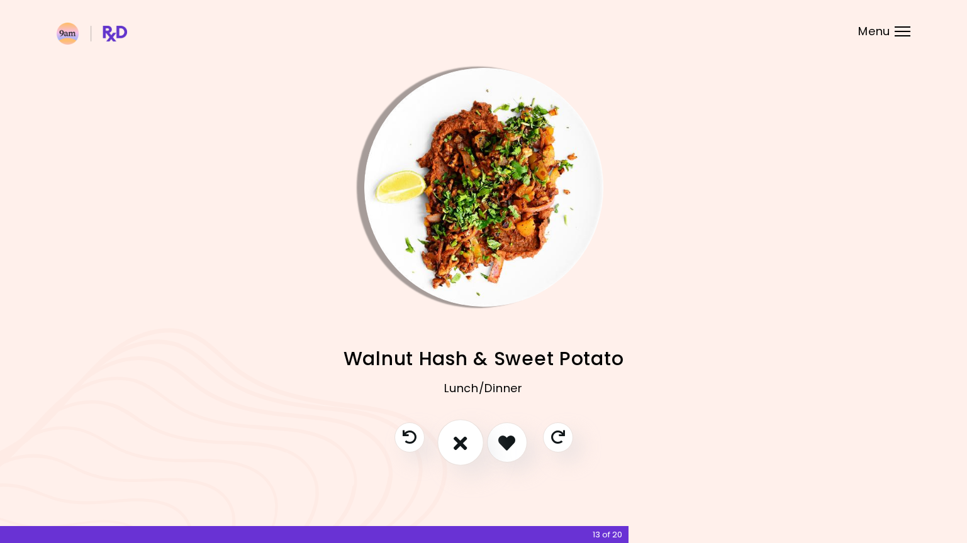
click at [466, 443] on icon "I don't like this recipe" at bounding box center [461, 443] width 14 height 20
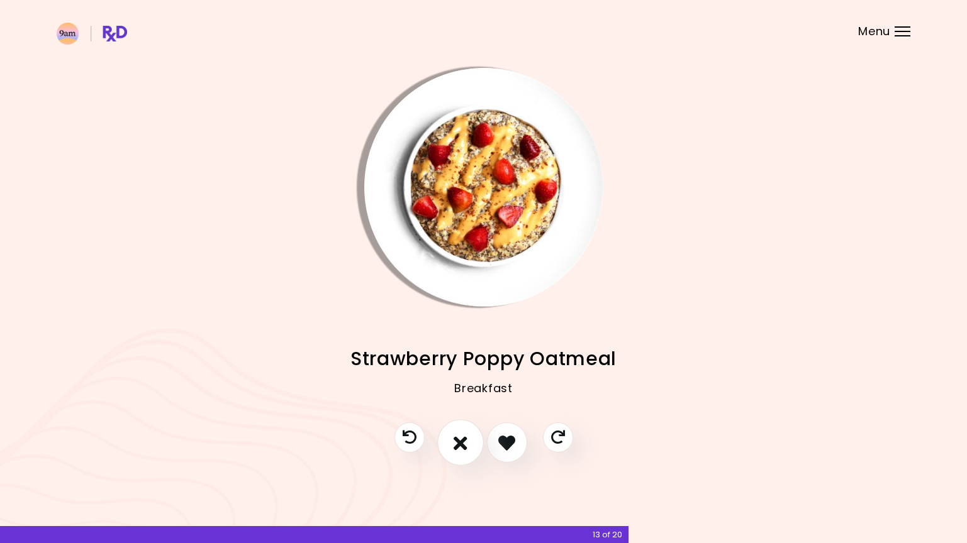
click at [466, 443] on icon "I don't like this recipe" at bounding box center [461, 443] width 14 height 20
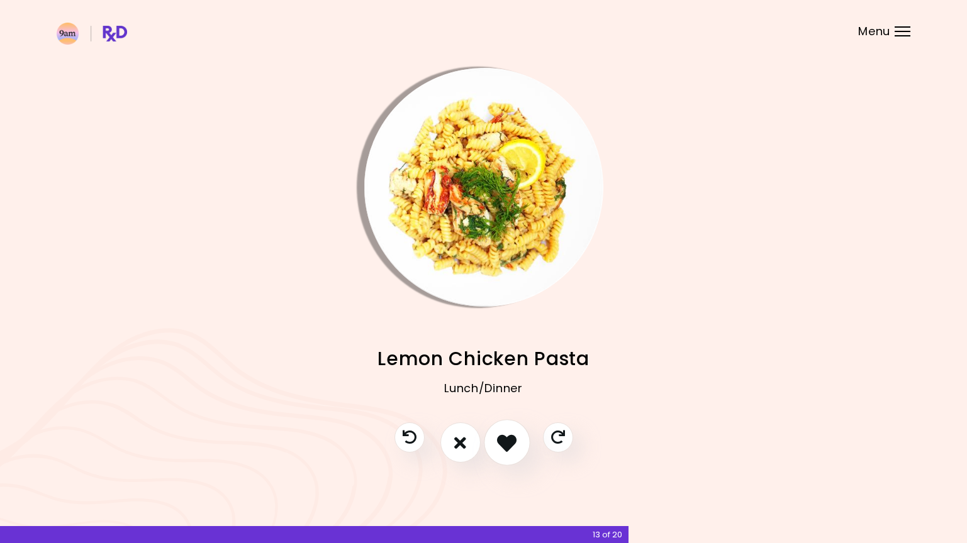
click at [499, 449] on icon "I like this recipe" at bounding box center [507, 443] width 20 height 20
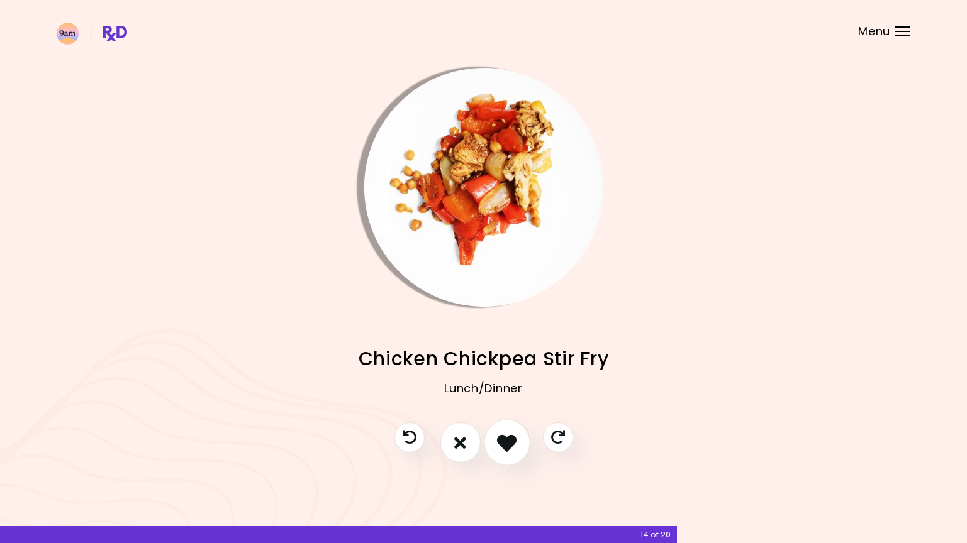
click at [499, 449] on icon "I like this recipe" at bounding box center [507, 443] width 20 height 20
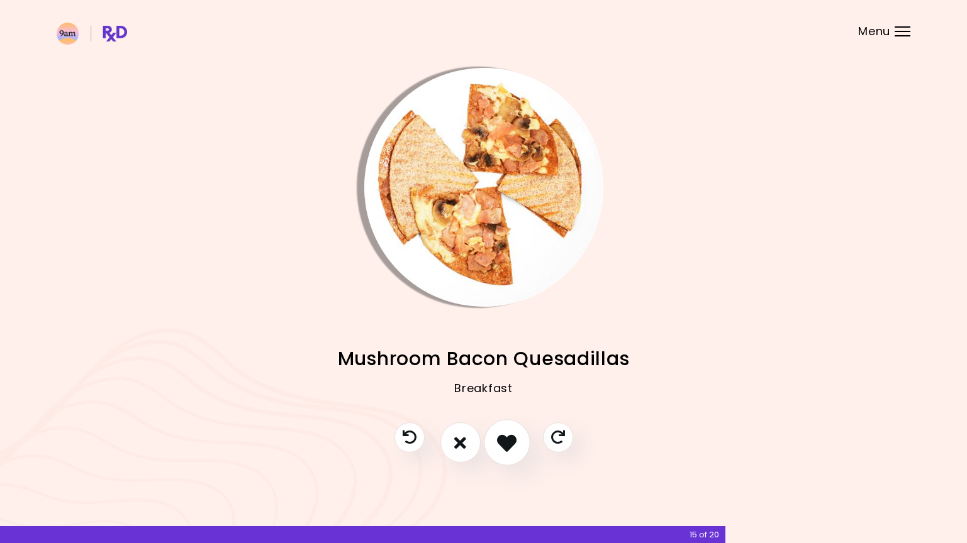
click at [499, 449] on icon "I like this recipe" at bounding box center [507, 443] width 20 height 20
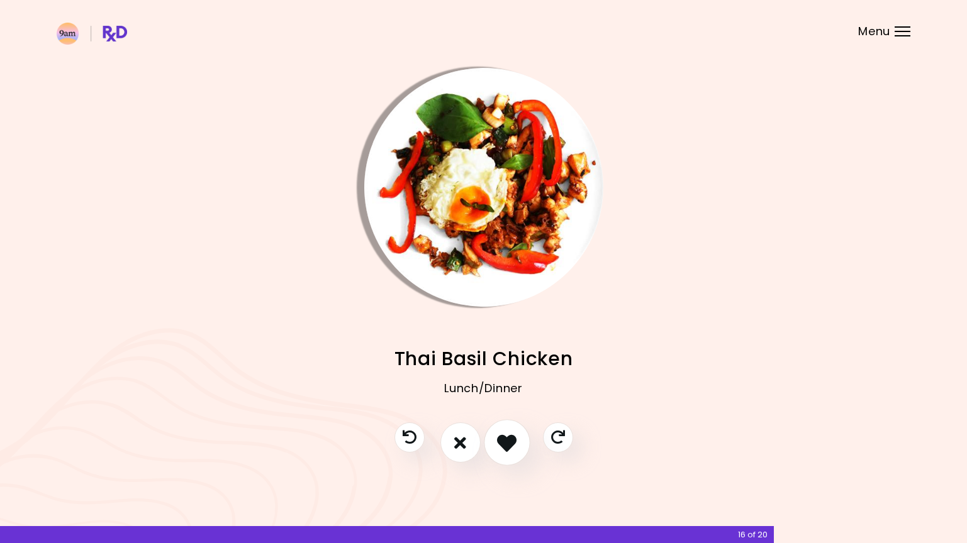
click at [499, 449] on icon "I like this recipe" at bounding box center [507, 443] width 20 height 20
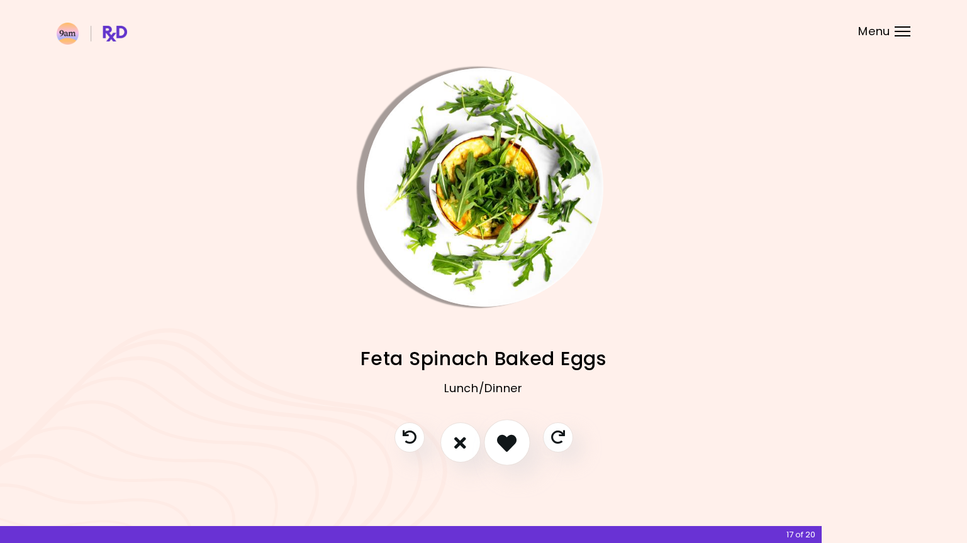
click at [499, 450] on icon "I like this recipe" at bounding box center [507, 443] width 20 height 20
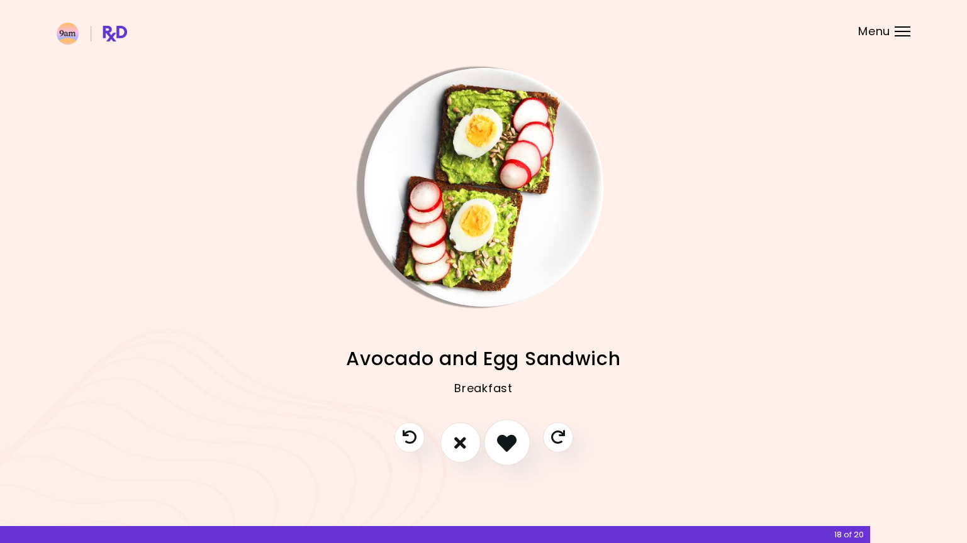
click at [499, 450] on icon "I like this recipe" at bounding box center [507, 443] width 20 height 20
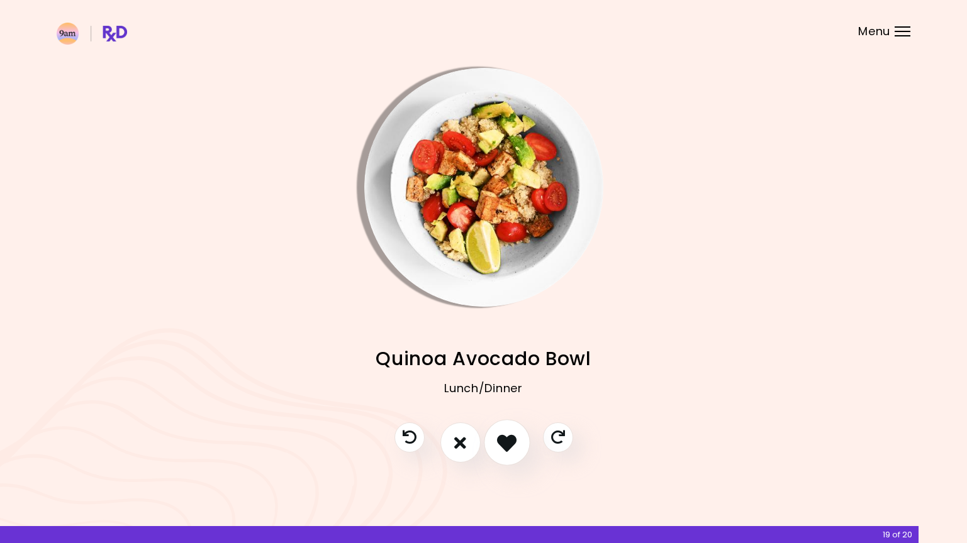
click at [499, 450] on icon "I like this recipe" at bounding box center [507, 443] width 20 height 20
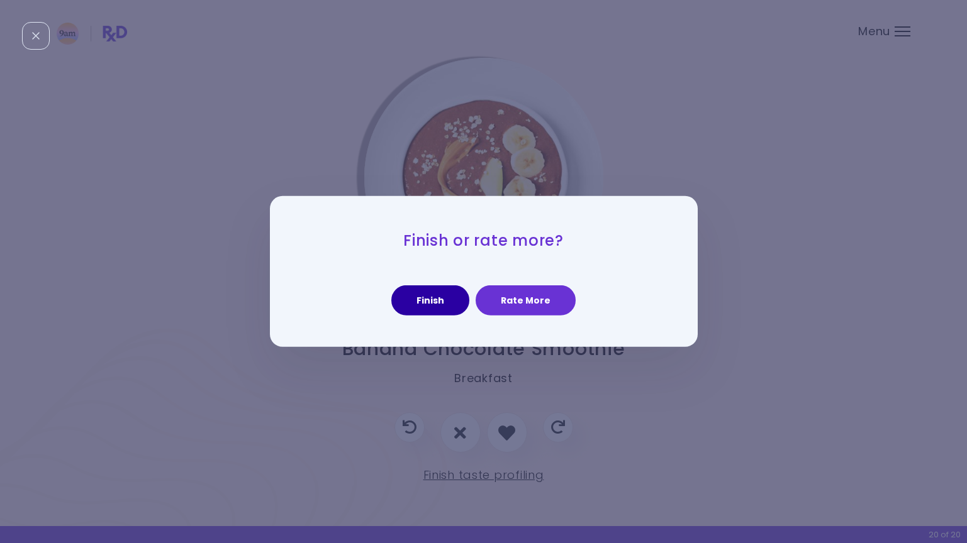
click at [431, 303] on button "Finish" at bounding box center [430, 301] width 78 height 30
